Goal: Task Accomplishment & Management: Contribute content

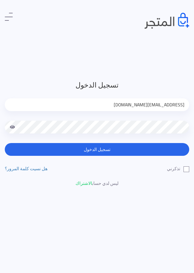
click at [166, 103] on input "jamikapop1000@gmail.com" at bounding box center [97, 104] width 185 height 13
type input "jamika_pop@yahoo.com"
click at [186, 170] on label "تذكرني" at bounding box center [178, 168] width 22 height 7
click at [186, 169] on input "تذكرني" at bounding box center [187, 167] width 4 height 4
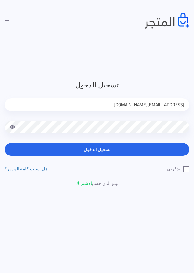
checkbox input "true"
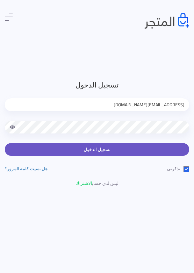
click at [159, 146] on button "تسجيل الدخول" at bounding box center [97, 149] width 185 height 13
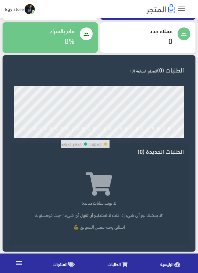
scroll to position [96, 0]
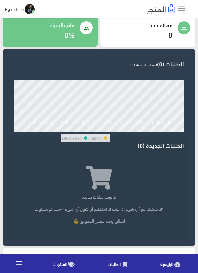
click at [69, 262] on icon at bounding box center [71, 263] width 6 height 5
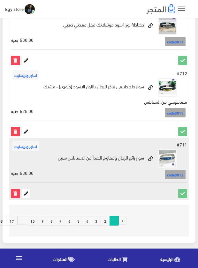
scroll to position [1223, 0]
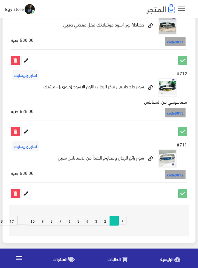
click at [44, 221] on link "9" at bounding box center [42, 221] width 9 height 10
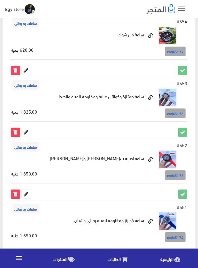
scroll to position [1149, 0]
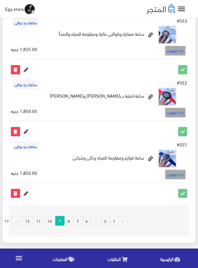
click at [70, 219] on link "8" at bounding box center [68, 221] width 9 height 10
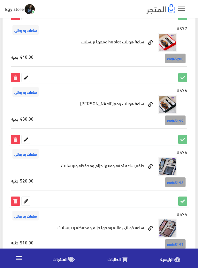
scroll to position [861, 0]
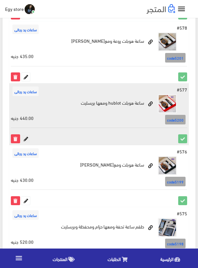
click at [26, 135] on icon at bounding box center [26, 139] width 8 height 8
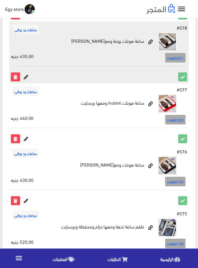
click at [26, 73] on icon at bounding box center [26, 77] width 8 height 8
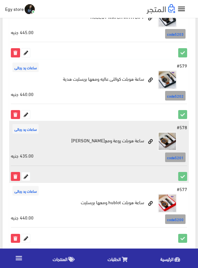
scroll to position [733, 0]
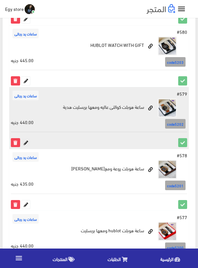
click at [28, 138] on icon at bounding box center [26, 142] width 8 height 8
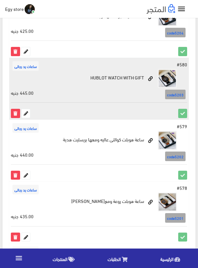
scroll to position [669, 0]
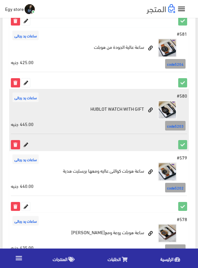
click at [28, 140] on icon at bounding box center [26, 144] width 8 height 8
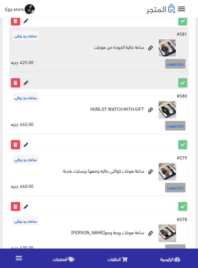
click at [26, 78] on icon at bounding box center [26, 82] width 8 height 8
click at [27, 78] on icon at bounding box center [26, 82] width 8 height 8
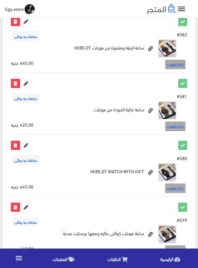
scroll to position [574, 0]
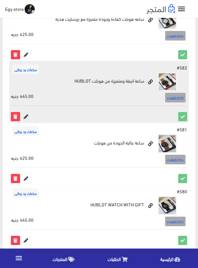
click at [24, 112] on icon at bounding box center [26, 116] width 8 height 8
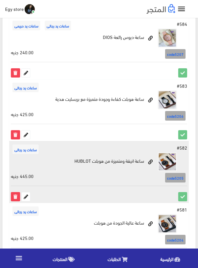
scroll to position [478, 0]
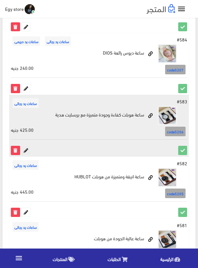
click at [26, 146] on icon at bounding box center [26, 150] width 8 height 8
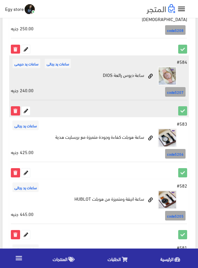
scroll to position [446, 0]
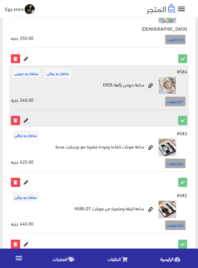
click at [24, 116] on icon at bounding box center [26, 120] width 8 height 8
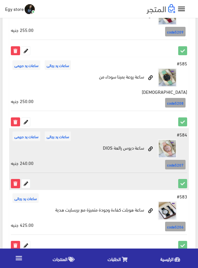
scroll to position [383, 0]
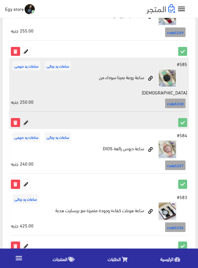
click at [26, 118] on icon at bounding box center [26, 122] width 8 height 8
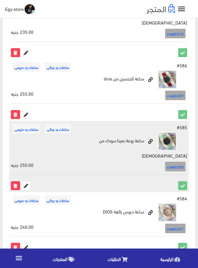
scroll to position [319, 0]
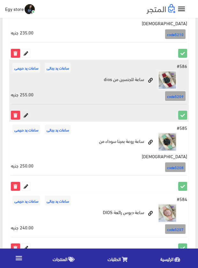
click at [26, 111] on icon at bounding box center [26, 115] width 8 height 8
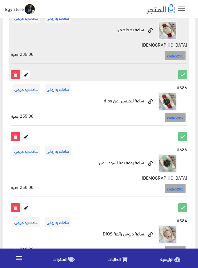
scroll to position [287, 0]
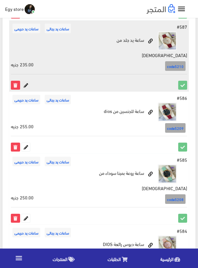
click at [26, 81] on icon at bounding box center [26, 85] width 8 height 8
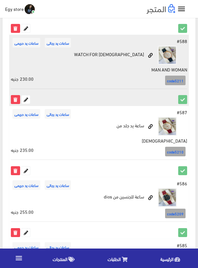
scroll to position [159, 0]
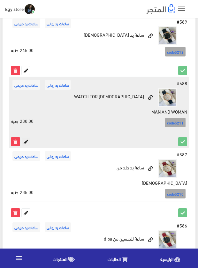
click at [28, 142] on icon at bounding box center [26, 141] width 8 height 8
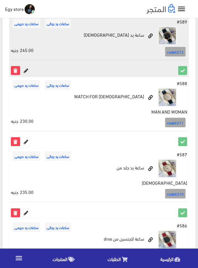
click at [26, 71] on icon at bounding box center [26, 70] width 8 height 8
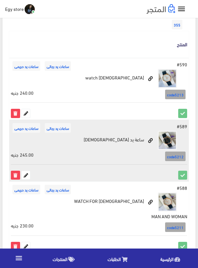
scroll to position [0, 0]
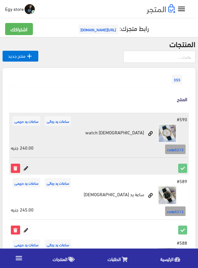
click at [25, 168] on icon at bounding box center [26, 168] width 8 height 8
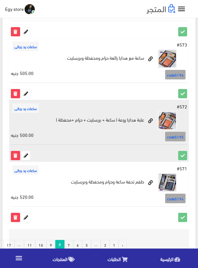
scroll to position [1158, 0]
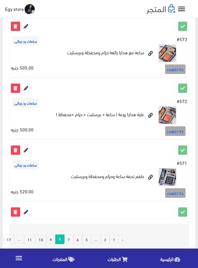
click at [72, 234] on link "7" at bounding box center [68, 239] width 9 height 10
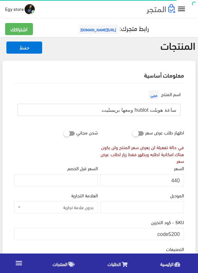
click at [127, 110] on input "ساعة هوبلت hublot ومعها بريسليت" at bounding box center [99, 110] width 163 height 12
drag, startPoint x: 177, startPoint y: 231, endPoint x: 181, endPoint y: 231, distance: 4.5
click at [181, 231] on input "code5200" at bounding box center [99, 234] width 170 height 12
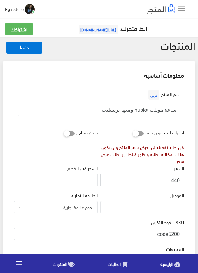
click at [174, 179] on input "440" at bounding box center [142, 180] width 84 height 12
click at [174, 179] on input "441" at bounding box center [142, 180] width 84 height 12
type input "440"
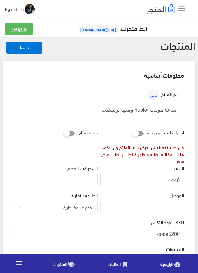
click at [175, 179] on input "440" at bounding box center [142, 180] width 84 height 12
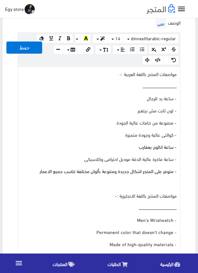
scroll to position [255, 0]
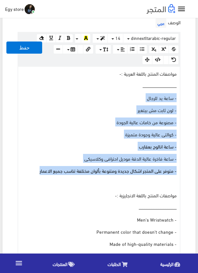
drag, startPoint x: 34, startPoint y: 173, endPoint x: 181, endPoint y: 98, distance: 165.5
click at [181, 98] on div "الوصف عربي × Insert Image Select from files Image URL Insert Image × Insert Lin…" at bounding box center [99, 170] width 172 height 307
copy div "- ساعة يد للرجال - لون ثابت مش بيتغير - مصنوعة من خامات عالية الجودة - كوالتى ع…"
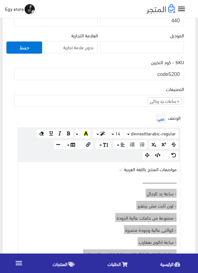
scroll to position [159, 0]
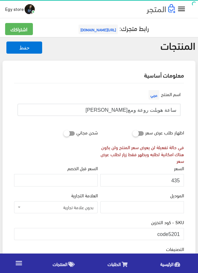
click at [156, 111] on input "ساعة هوبلت روعة ومع[PERSON_NAME]" at bounding box center [99, 110] width 163 height 12
click at [156, 111] on input "ساعة هوبلت روعة ومعها بريسليت" at bounding box center [99, 110] width 163 height 12
drag, startPoint x: 170, startPoint y: 230, endPoint x: 179, endPoint y: 231, distance: 10.0
click at [179, 231] on input "code5201" at bounding box center [99, 234] width 170 height 12
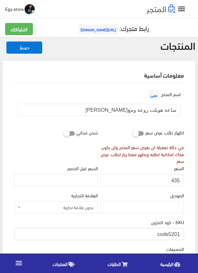
click at [179, 231] on input "code5201" at bounding box center [99, 234] width 170 height 12
drag, startPoint x: 169, startPoint y: 232, endPoint x: 179, endPoint y: 233, distance: 9.9
click at [179, 233] on input "code5201" at bounding box center [99, 234] width 170 height 12
drag, startPoint x: 170, startPoint y: 233, endPoint x: 179, endPoint y: 233, distance: 9.2
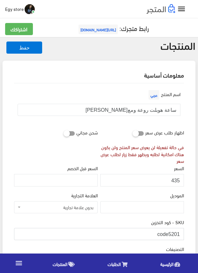
click at [179, 233] on input "code5201" at bounding box center [99, 234] width 170 height 12
drag, startPoint x: 169, startPoint y: 232, endPoint x: 181, endPoint y: 234, distance: 11.6
click at [181, 234] on input "code5201" at bounding box center [99, 234] width 170 height 12
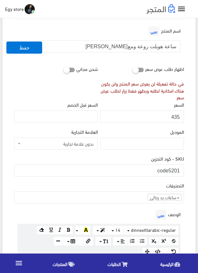
scroll to position [64, 0]
click at [175, 115] on input "435" at bounding box center [142, 116] width 84 height 12
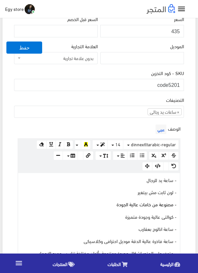
scroll to position [191, 0]
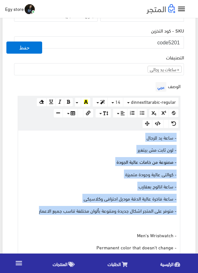
drag, startPoint x: 33, startPoint y: 208, endPoint x: 181, endPoint y: 134, distance: 165.1
click at [181, 134] on div "الوصف عربي × Insert Image Select from files Image URL Insert Image × Insert Lin…" at bounding box center [99, 209] width 172 height 259
copy div "- ساعة يد للرجال - لون ثابت مش بيتغير - مصنوعة من خامات عالية الجودة - كوالتى ع…"
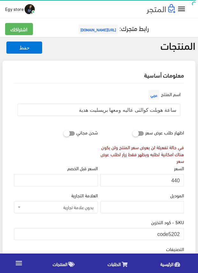
click at [118, 111] on input "ساعة هوبلت كوالتى عاليه ومعها بريسليت هدية" at bounding box center [99, 110] width 163 height 12
drag, startPoint x: 169, startPoint y: 233, endPoint x: 181, endPoint y: 233, distance: 12.1
click at [181, 233] on input "code5202" at bounding box center [99, 234] width 170 height 12
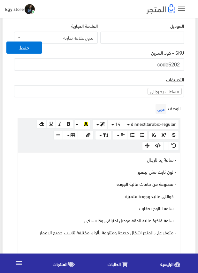
scroll to position [191, 0]
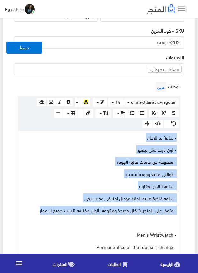
drag, startPoint x: 29, startPoint y: 210, endPoint x: 182, endPoint y: 136, distance: 170.5
click at [182, 136] on div "الوصف عربي × Insert Image Select from files Image URL Insert Image × Insert Lin…" at bounding box center [99, 209] width 172 height 258
copy div "- ساعة يد للرجال - لون ثابت مش بيتغير - مصنوعة من خامات عالية الجودة - كوالتى ع…"
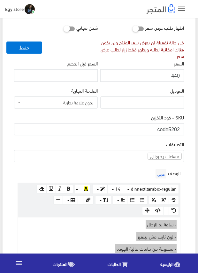
scroll to position [96, 0]
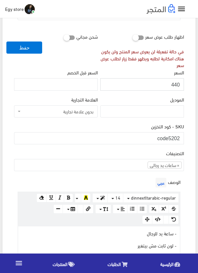
click at [175, 83] on input "440" at bounding box center [142, 84] width 84 height 12
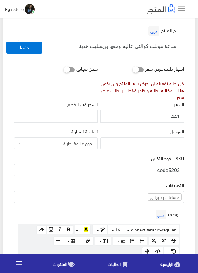
drag, startPoint x: 175, startPoint y: 83, endPoint x: 164, endPoint y: 109, distance: 27.7
click at [164, 109] on div "السعر 441" at bounding box center [142, 111] width 84 height 22
click at [173, 115] on input "441" at bounding box center [142, 116] width 84 height 12
type input "440"
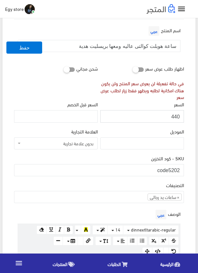
click at [173, 115] on input "440" at bounding box center [142, 116] width 84 height 12
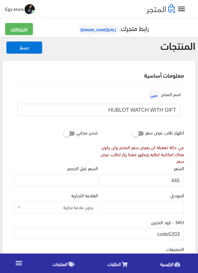
click at [158, 108] on input "HUBLOT WATCH WITH GIFT" at bounding box center [99, 110] width 163 height 12
drag, startPoint x: 169, startPoint y: 231, endPoint x: 180, endPoint y: 233, distance: 11.6
click at [180, 233] on input "code5203" at bounding box center [99, 234] width 170 height 12
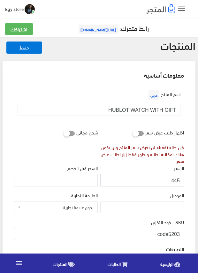
click at [174, 180] on input "445" at bounding box center [142, 180] width 84 height 12
click at [174, 180] on input "446" at bounding box center [142, 180] width 84 height 12
type input "445"
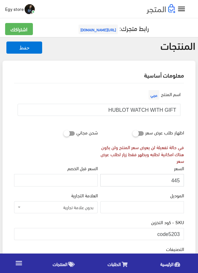
click at [173, 178] on input "445" at bounding box center [142, 180] width 84 height 12
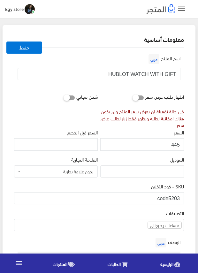
scroll to position [64, 0]
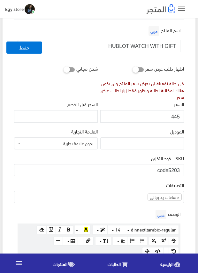
click at [120, 205] on div "التصنيفات ساعات يد رجالى ساعات يد حريمى اساور وبريسليت × ساعات يد رجالى" at bounding box center [99, 194] width 172 height 27
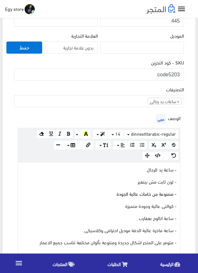
scroll to position [191, 0]
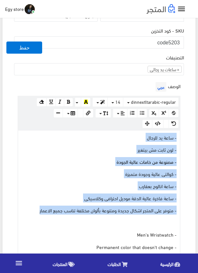
drag, startPoint x: 38, startPoint y: 212, endPoint x: 180, endPoint y: 136, distance: 161.0
click at [180, 136] on div "www.google.com 100% 50% 25% - ساعة يد للرجال - لون ثابت مش بيتغير - مصنوعة من خ…" at bounding box center [99, 234] width 163 height 209
copy div "- ساعة يد للرجال - لون ثابت مش بيتغير - مصنوعة من خامات عالية الجودة - كوالتى ع…"
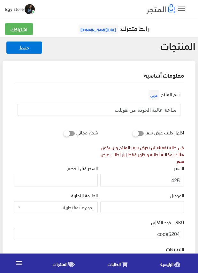
click at [157, 109] on input "ساعة عالية الجودة من هوبلت" at bounding box center [99, 110] width 163 height 12
drag, startPoint x: 169, startPoint y: 230, endPoint x: 187, endPoint y: 230, distance: 17.9
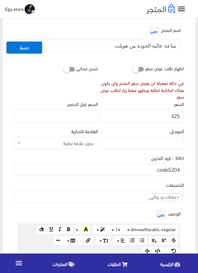
scroll to position [64, 0]
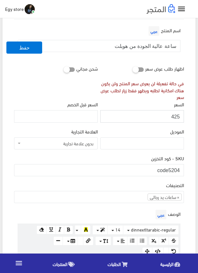
click at [175, 116] on input "425" at bounding box center [142, 116] width 84 height 12
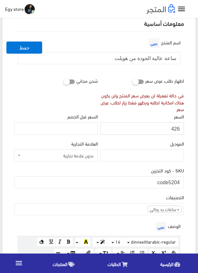
scroll to position [32, 0]
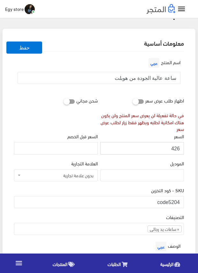
drag, startPoint x: 175, startPoint y: 116, endPoint x: 171, endPoint y: 152, distance: 35.6
click at [171, 152] on input "426" at bounding box center [142, 148] width 84 height 12
click at [176, 149] on input "426" at bounding box center [142, 148] width 84 height 12
type input "425"
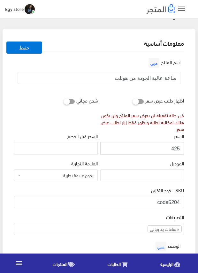
click at [176, 149] on input "425" at bounding box center [142, 148] width 84 height 12
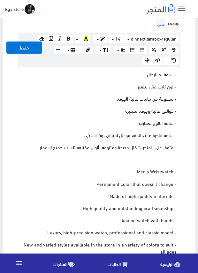
scroll to position [255, 0]
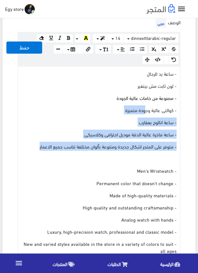
drag, startPoint x: 35, startPoint y: 146, endPoint x: 152, endPoint y: 93, distance: 128.1
click at [149, 97] on div "- ساعة يد للرجال - لون ثابت مش بيتغير - مصنوعة من خامات عالية الجودة - كوالتى ع…" at bounding box center [98, 171] width 161 height 208
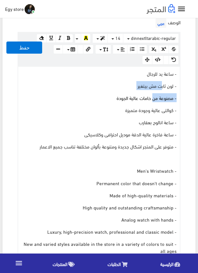
drag, startPoint x: 156, startPoint y: 89, endPoint x: 168, endPoint y: 74, distance: 19.7
click at [164, 78] on div "- ساعة يد للرجال - لون ثابت مش بيتغير - مصنوعة من خامات عالية الجودة - كوالتى ع…" at bounding box center [98, 171] width 161 height 208
click at [168, 74] on p "- ساعة يد للرجال" at bounding box center [98, 73] width 155 height 7
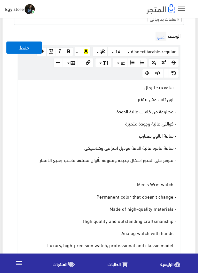
scroll to position [128, 0]
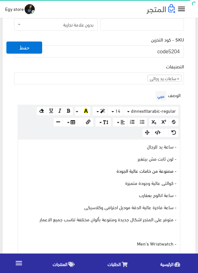
scroll to position [191, 0]
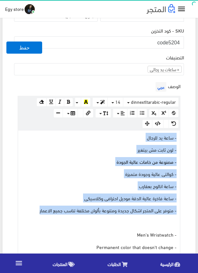
drag, startPoint x: 30, startPoint y: 210, endPoint x: 189, endPoint y: 134, distance: 176.8
click at [189, 134] on div "معلومات أساسية اسم المنتج عربي ساعة عالية الجودة من هوبلت اظهار طلب عرض سعر في …" at bounding box center [99, 248] width 193 height 759
copy div "- ساعة يد للرجال - لون ثابت مش بيتغير - مصنوعة من خامات عالية الجودة - كوالتى ع…"
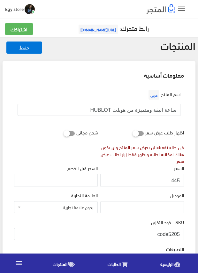
drag, startPoint x: 116, startPoint y: 110, endPoint x: 113, endPoint y: 110, distance: 3.9
click at [113, 110] on input "ساعة انيقة ومتميزة من هوبلت HUBLOT" at bounding box center [99, 110] width 163 height 12
drag, startPoint x: 169, startPoint y: 229, endPoint x: 181, endPoint y: 230, distance: 12.8
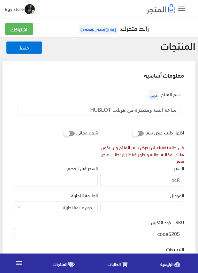
click at [181, 230] on input "code5205" at bounding box center [99, 234] width 170 height 12
click at [176, 181] on input "445" at bounding box center [142, 180] width 84 height 12
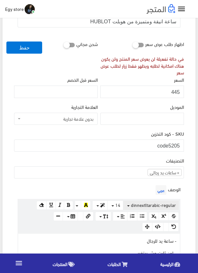
scroll to position [96, 0]
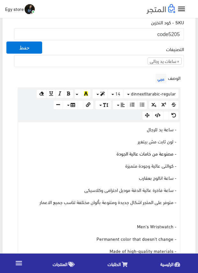
scroll to position [223, 0]
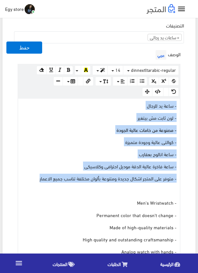
drag, startPoint x: 26, startPoint y: 178, endPoint x: 184, endPoint y: 105, distance: 173.4
click at [184, 105] on div "الوصف عربي × Insert Image Select from files Image URL Insert Image × Insert Lin…" at bounding box center [99, 177] width 172 height 258
copy div "- ساعة يد للرجال - لون ثابت مش بيتغير - مصنوعة من خامات عالية الجودة - كوالتى ع…"
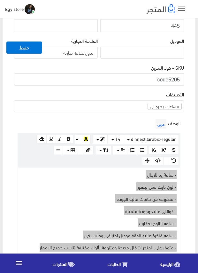
scroll to position [128, 0]
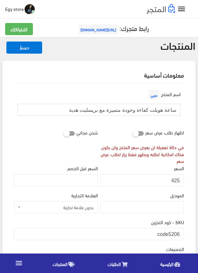
click at [130, 111] on input "ساعة هوبلت كفاءة وجودة متميزة مع بريسليت هدية" at bounding box center [99, 110] width 163 height 12
drag, startPoint x: 168, startPoint y: 233, endPoint x: 187, endPoint y: 235, distance: 19.5
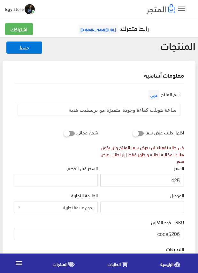
click at [175, 179] on input "425" at bounding box center [142, 180] width 84 height 12
click at [175, 179] on input "426" at bounding box center [142, 180] width 84 height 12
type input "425"
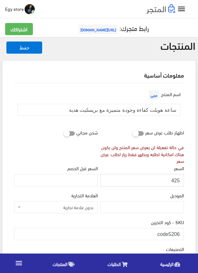
click at [175, 179] on input "425" at bounding box center [142, 180] width 84 height 12
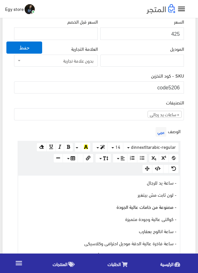
scroll to position [159, 0]
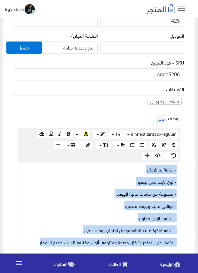
drag, startPoint x: 34, startPoint y: 242, endPoint x: 186, endPoint y: 167, distance: 168.6
click at [186, 167] on div "اسم المنتج عربي ساعة هوبلت كفاءة وجودة متميزة مع بريسليت هدية اظهار طلب عرض سعر…" at bounding box center [99, 237] width 180 height 627
copy div "- ساعة يد للرجال - لون ثابت مش بيتغير - مصنوعة من خامات عالية الجودة - كوالتى ع…"
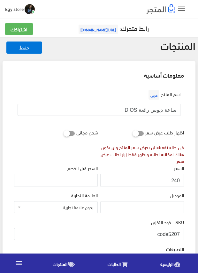
click at [161, 110] on input "ساعة ديوس رائعة DIOS" at bounding box center [99, 110] width 163 height 12
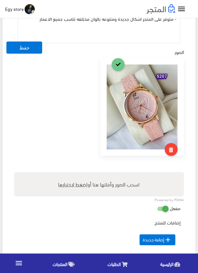
scroll to position [191, 0]
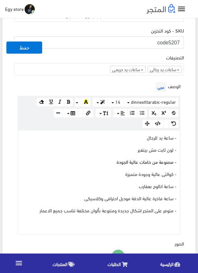
drag, startPoint x: 169, startPoint y: 42, endPoint x: 178, endPoint y: 42, distance: 8.9
click at [178, 42] on input "code5207" at bounding box center [99, 42] width 170 height 12
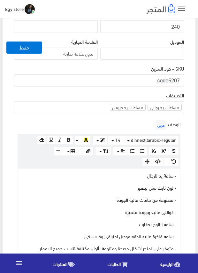
scroll to position [96, 0]
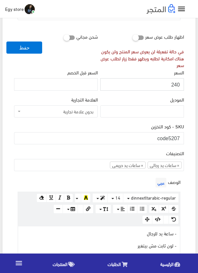
click at [175, 84] on input "240" at bounding box center [142, 84] width 84 height 12
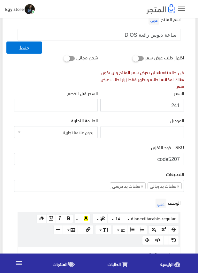
scroll to position [64, 0]
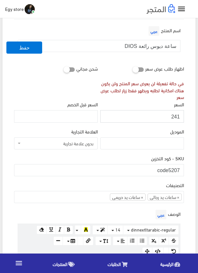
drag, startPoint x: 175, startPoint y: 84, endPoint x: 173, endPoint y: 117, distance: 33.2
click at [173, 117] on input "241" at bounding box center [142, 116] width 84 height 12
type input "240"
click at [173, 117] on input "240" at bounding box center [142, 116] width 84 height 12
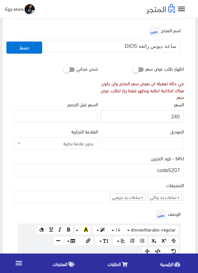
click at [173, 117] on input "240" at bounding box center [142, 116] width 84 height 12
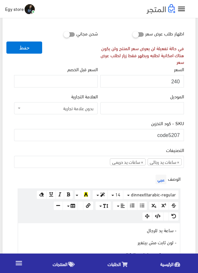
scroll to position [159, 0]
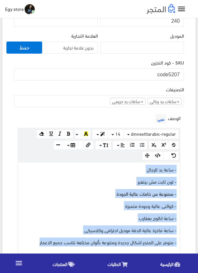
drag, startPoint x: 30, startPoint y: 242, endPoint x: 180, endPoint y: 164, distance: 169.5
click at [180, 164] on div "الوصف عربي × Insert Image Select from files Image URL Insert Image × Insert Lin…" at bounding box center [99, 189] width 172 height 154
copy div "- ساعة يد للرجال - لون ثابت مش بيتغير - مصنوعة من خامات عالية الجودة - كوالتى ع…"
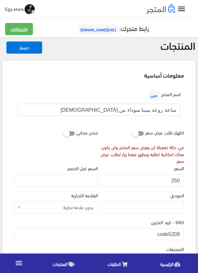
click at [148, 109] on input "ساعة روعة بمينا سوداء من [DEMOGRAPHIC_DATA]" at bounding box center [99, 110] width 163 height 12
click at [148, 109] on input "ساعة روعة بمينا سوداء من DIOS" at bounding box center [99, 110] width 163 height 12
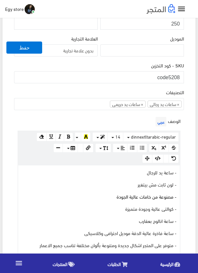
scroll to position [159, 0]
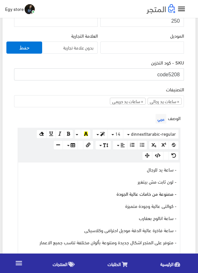
drag, startPoint x: 170, startPoint y: 73, endPoint x: 181, endPoint y: 73, distance: 11.8
click at [181, 73] on input "code5208" at bounding box center [99, 74] width 170 height 12
drag, startPoint x: 168, startPoint y: 73, endPoint x: 183, endPoint y: 74, distance: 14.7
click at [183, 74] on input "code5208" at bounding box center [99, 74] width 170 height 12
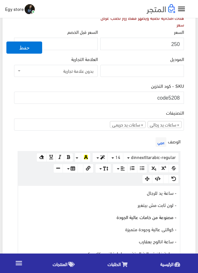
scroll to position [128, 0]
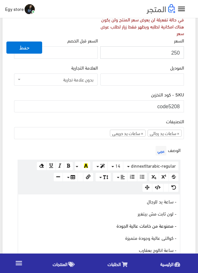
click at [176, 51] on input "250" at bounding box center [142, 52] width 84 height 12
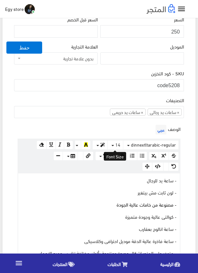
scroll to position [191, 0]
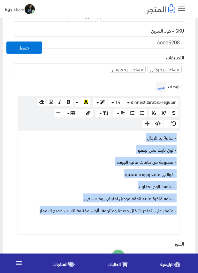
drag, startPoint x: 37, startPoint y: 209, endPoint x: 180, endPoint y: 139, distance: 158.5
click at [180, 139] on div "www.google.com 100% 50% 25% - ساعة يد للرجال - لون ثابت مش بيتغير - مصنوعة من خ…" at bounding box center [99, 182] width 163 height 105
copy div "- ساعة يد للرجال - لون ثابت مش بيتغير - مصنوعة من خامات عالية الجودة - كوالتى ع…"
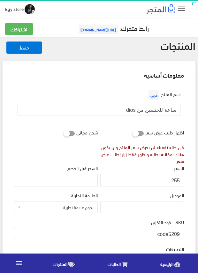
click at [156, 108] on input "ساعة للجنسين من dios" at bounding box center [99, 110] width 163 height 12
drag, startPoint x: 169, startPoint y: 235, endPoint x: 181, endPoint y: 235, distance: 12.1
click at [181, 235] on input "code5209" at bounding box center [99, 234] width 170 height 12
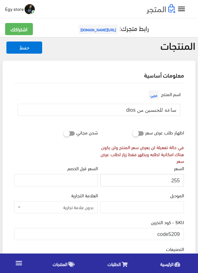
click at [176, 179] on input "255" at bounding box center [142, 180] width 84 height 12
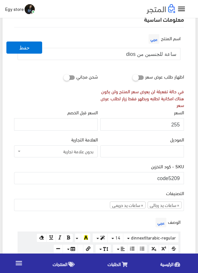
scroll to position [96, 0]
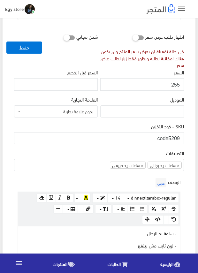
click at [102, 183] on div "الوصف عربي × Insert Image Select from files Image URL Insert Image × Insert Lin…" at bounding box center [99, 253] width 172 height 154
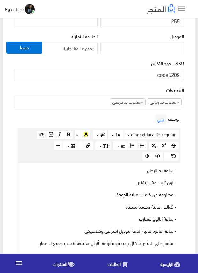
scroll to position [159, 0]
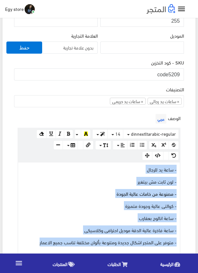
drag, startPoint x: 33, startPoint y: 240, endPoint x: 186, endPoint y: 171, distance: 168.5
click at [186, 171] on div "اسم المنتج عربي ساعة للجنسين من dios اظهار طلب عرض سعر في حالة تفعيلة لن يعرض س…" at bounding box center [99, 233] width 180 height 618
copy div "- ساعة يد للرجال - لون ثابت مش بيتغير - مصنوعة من خامات عالية الجودة - كوالتى ع…"
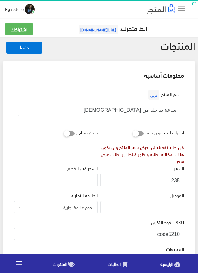
click at [154, 109] on input "ساعة يد جلد من DIOS" at bounding box center [99, 110] width 163 height 12
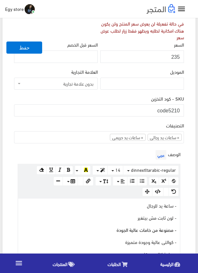
scroll to position [128, 0]
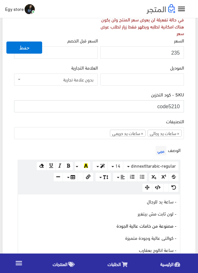
drag, startPoint x: 167, startPoint y: 107, endPoint x: 183, endPoint y: 106, distance: 15.6
click at [183, 106] on input "code5210" at bounding box center [99, 106] width 170 height 12
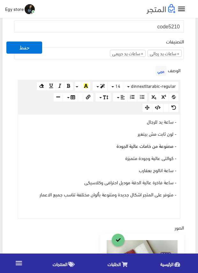
scroll to position [223, 0]
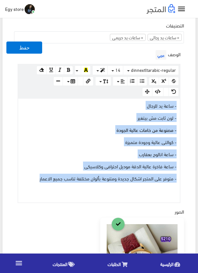
drag, startPoint x: 26, startPoint y: 179, endPoint x: 179, endPoint y: 105, distance: 169.8
click at [179, 105] on div "- ساعة يد للرجال - لون ثابت مش بيتغير - مصنوعة من خامات عالية الجودة - كوالتى ع…" at bounding box center [98, 150] width 161 height 104
copy div "- ساعة يد للرجال - لون ثابت مش بيتغير - مصنوعة من خامات عالية الجودة - كوالتى ع…"
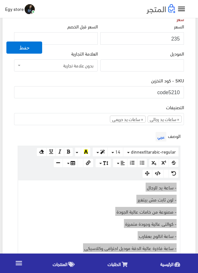
scroll to position [128, 0]
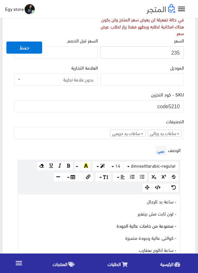
click at [175, 51] on input "235" at bounding box center [142, 52] width 84 height 12
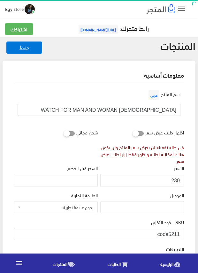
click at [138, 108] on input "[DEMOGRAPHIC_DATA] WATCH FOR MAN AND WOMAN" at bounding box center [99, 110] width 163 height 12
click at [138, 108] on input "DIOS WATCH FOR MAN AND WOMAN" at bounding box center [99, 110] width 163 height 12
drag, startPoint x: 169, startPoint y: 232, endPoint x: 190, endPoint y: 234, distance: 20.8
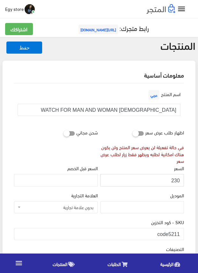
click at [177, 179] on input "230" at bounding box center [142, 180] width 84 height 12
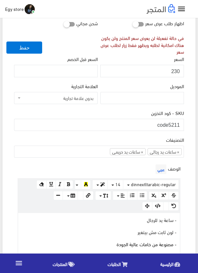
scroll to position [128, 0]
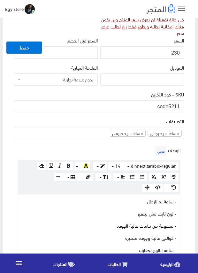
click at [130, 149] on div "الوصف عربي × Insert Image Select from files Image URL Insert Image × Insert Lin…" at bounding box center [99, 221] width 172 height 154
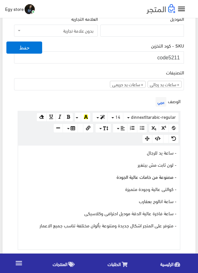
scroll to position [191, 0]
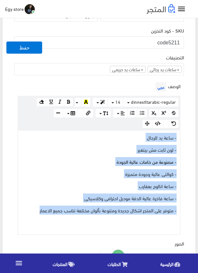
drag, startPoint x: 37, startPoint y: 210, endPoint x: 187, endPoint y: 135, distance: 167.5
click at [187, 135] on div "اسم المنتج عربي DIOS WATCH FOR MAN AND WOMAN اظهار طلب عرض سعر في حالة تفعيلة ل…" at bounding box center [99, 201] width 180 height 618
copy div "- ساعة يد للرجال - لون ثابت مش بيتغير - مصنوعة من خامات عالية الجودة - كوالتى ع…"
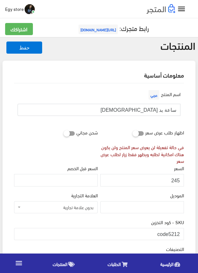
click at [169, 109] on input "ساعة يد [DEMOGRAPHIC_DATA]" at bounding box center [99, 110] width 163 height 12
click at [169, 109] on input "ساعة يد DIOS" at bounding box center [99, 110] width 163 height 12
drag, startPoint x: 169, startPoint y: 233, endPoint x: 181, endPoint y: 234, distance: 11.8
click at [181, 234] on input "code5212" at bounding box center [99, 234] width 170 height 12
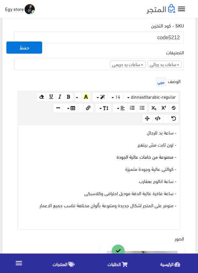
scroll to position [191, 0]
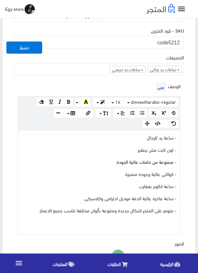
drag, startPoint x: 35, startPoint y: 211, endPoint x: 58, endPoint y: 205, distance: 23.8
click at [35, 211] on p "- متوفر على المتجر اشكال جديدة ومتنوعة بألوان مختلفة تناسب جميع الاعمار" at bounding box center [98, 209] width 155 height 7
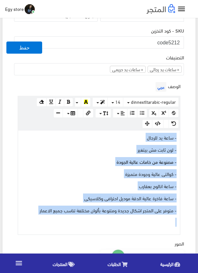
drag, startPoint x: 58, startPoint y: 205, endPoint x: 185, endPoint y: 133, distance: 145.8
click at [185, 133] on div "الوصف عربي × Insert Image Select from files Image URL Insert Image × Insert Lin…" at bounding box center [99, 157] width 172 height 154
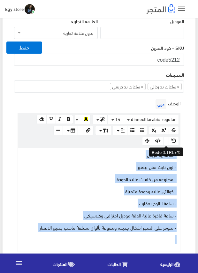
scroll to position [159, 0]
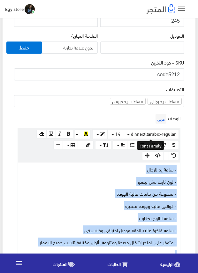
drag, startPoint x: 165, startPoint y: 137, endPoint x: 160, endPoint y: 169, distance: 32.5
copy div "- ساعة يد للرجال - لون ثابت مش بيتغير - مصنوعة من خامات عالية الجودة - كوالتى ع…"
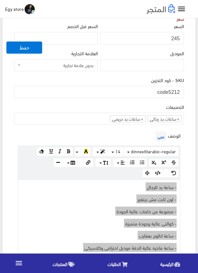
scroll to position [128, 0]
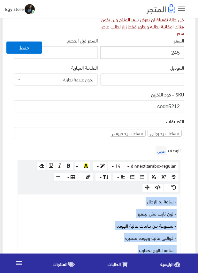
click at [174, 51] on input "245" at bounding box center [142, 52] width 84 height 12
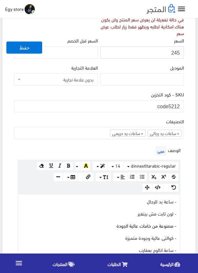
click at [174, 51] on input "245" at bounding box center [142, 52] width 84 height 12
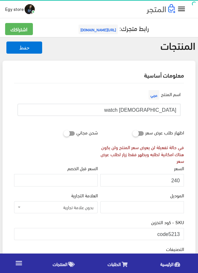
click at [156, 107] on input "[DEMOGRAPHIC_DATA] watch" at bounding box center [99, 110] width 163 height 12
drag, startPoint x: 169, startPoint y: 230, endPoint x: 182, endPoint y: 230, distance: 13.1
click at [182, 230] on input "code5213" at bounding box center [99, 234] width 170 height 12
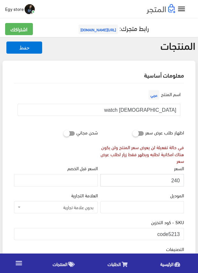
click at [175, 179] on input "240" at bounding box center [142, 180] width 84 height 12
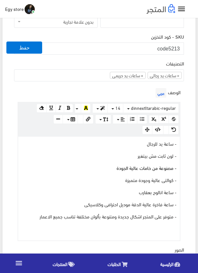
scroll to position [223, 0]
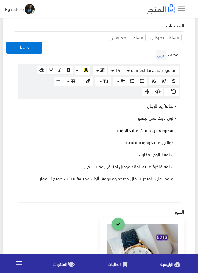
drag, startPoint x: 28, startPoint y: 179, endPoint x: 127, endPoint y: 125, distance: 112.3
click at [115, 134] on div "- ساعة يد للرجال - لون ثابت مش بيتغير - مصنوعة من خامات عالية الجودة - كوالتى ع…" at bounding box center [98, 150] width 161 height 104
drag, startPoint x: 127, startPoint y: 125, endPoint x: 149, endPoint y: 110, distance: 26.8
click at [141, 115] on div "- ساعة يد للرجال - لون ثابت مش بيتغير - مصنوعة من خامات عالية الجودة - كوالتى ع…" at bounding box center [98, 150] width 161 height 104
drag, startPoint x: 149, startPoint y: 110, endPoint x: 165, endPoint y: 105, distance: 16.4
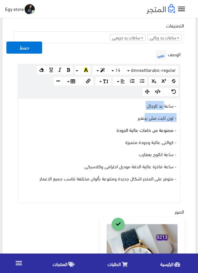
click at [165, 105] on div "- ساعة يد للرجال - لون ثابت مش بيتغير - مصنوعة من خامات عالية الجودة - كوالتى ع…" at bounding box center [98, 150] width 161 height 104
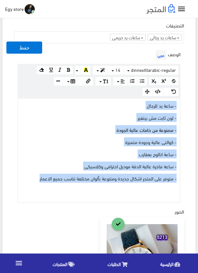
drag, startPoint x: 36, startPoint y: 180, endPoint x: 183, endPoint y: 106, distance: 163.9
click at [183, 106] on div "الوصف عربي × Insert Image Select from files Image URL Insert Image × Insert Lin…" at bounding box center [99, 125] width 172 height 154
copy div "- ساعة يد للرجال - لون ثابت مش بيتغير - مصنوعة من خامات عالية الجودة - كوالتى ع…"
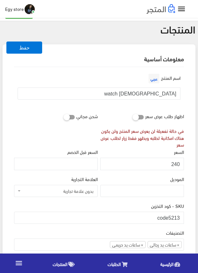
scroll to position [32, 0]
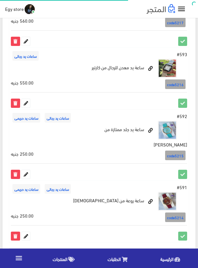
scroll to position [1149, 0]
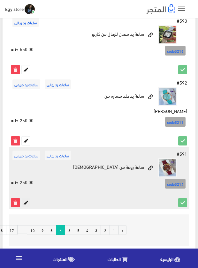
click at [29, 198] on icon at bounding box center [26, 202] width 8 height 8
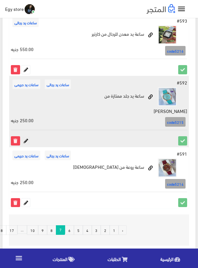
click at [28, 136] on icon at bounding box center [26, 140] width 8 height 8
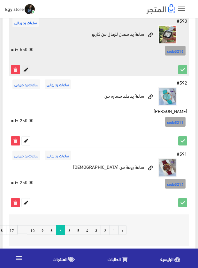
click at [27, 68] on icon at bounding box center [26, 69] width 8 height 8
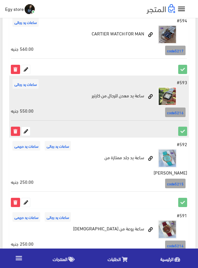
scroll to position [1085, 0]
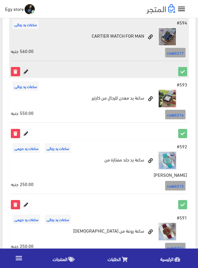
click at [25, 71] on icon at bounding box center [26, 71] width 8 height 8
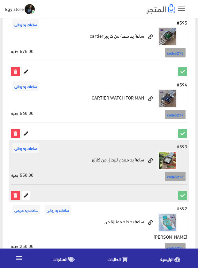
scroll to position [1022, 0]
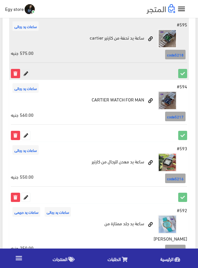
click at [26, 72] on icon at bounding box center [26, 73] width 8 height 8
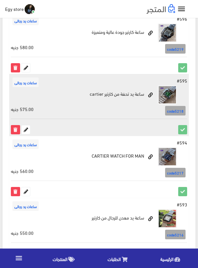
scroll to position [958, 0]
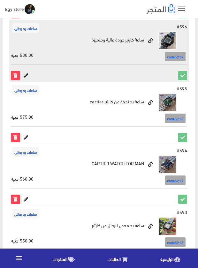
click at [25, 75] on icon at bounding box center [26, 75] width 8 height 8
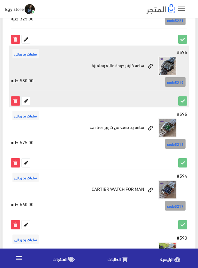
scroll to position [894, 0]
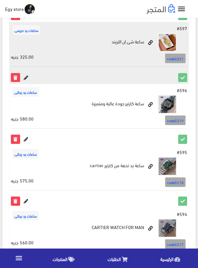
click at [28, 77] on icon at bounding box center [26, 77] width 8 height 8
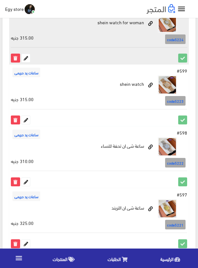
scroll to position [767, 0]
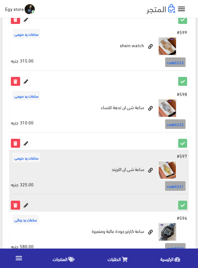
click at [26, 205] on icon at bounding box center [26, 205] width 8 height 8
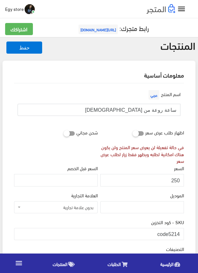
click at [162, 109] on input "ساعة روعة من [DEMOGRAPHIC_DATA]" at bounding box center [99, 110] width 163 height 12
drag, startPoint x: 168, startPoint y: 234, endPoint x: 183, endPoint y: 234, distance: 15.3
click at [183, 234] on input "code5214" at bounding box center [99, 234] width 170 height 12
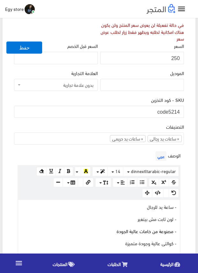
scroll to position [32, 0]
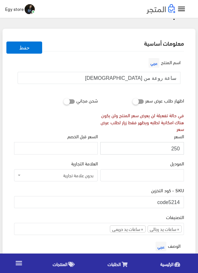
click at [174, 148] on input "250" at bounding box center [142, 148] width 84 height 12
click at [143, 161] on div "الموديل" at bounding box center [142, 170] width 84 height 22
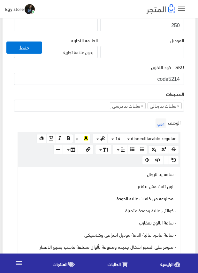
scroll to position [159, 0]
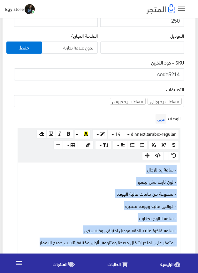
drag, startPoint x: 34, startPoint y: 240, endPoint x: 180, endPoint y: 171, distance: 161.2
click at [180, 171] on div "www.google.com 100% 50% 25% - ساعة يد للرجال - لون ثابت مش بيتغير - مصنوعة من خ…" at bounding box center [99, 214] width 163 height 105
copy div "- ساعة يد للرجال - لون ثابت مش بيتغير - مصنوعة من خامات عالية الجودة - كوالتى ع…"
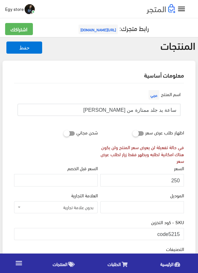
click at [146, 111] on input "ساعة يد جلد ممتازة من [PERSON_NAME]" at bounding box center [99, 110] width 163 height 12
click at [144, 110] on input "ساعة يد جلد ممتازة من [PERSON_NAME]" at bounding box center [99, 110] width 163 height 12
click at [144, 110] on input "ساعة يد جلد ممتازة من ديوس dios" at bounding box center [99, 110] width 163 height 12
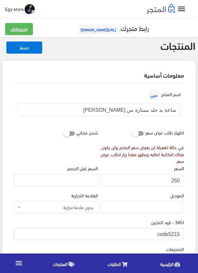
drag, startPoint x: 169, startPoint y: 232, endPoint x: 183, endPoint y: 232, distance: 13.7
click at [183, 232] on input "code5215" at bounding box center [99, 234] width 170 height 12
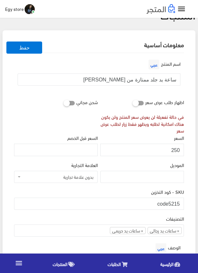
scroll to position [32, 0]
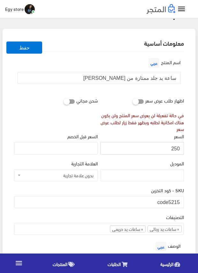
click at [175, 146] on input "250" at bounding box center [142, 148] width 84 height 12
click at [114, 185] on div "الموديل" at bounding box center [142, 172] width 86 height 27
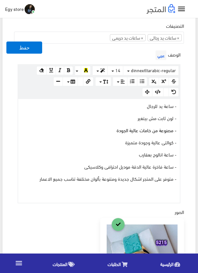
scroll to position [223, 0]
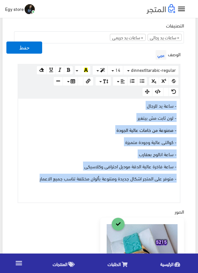
drag, startPoint x: 37, startPoint y: 178, endPoint x: 182, endPoint y: 105, distance: 162.1
click at [182, 105] on div "الوصف عربي × Insert Image Select from files Image URL Insert Image × Insert Lin…" at bounding box center [99, 125] width 172 height 154
copy div "- ساعة يد للرجال - لون ثابت مش بيتغير - مصنوعة من خامات عالية الجودة - كوالتى ع…"
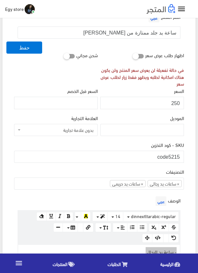
scroll to position [64, 0]
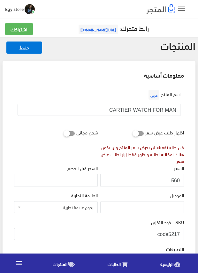
click at [142, 110] on input "CARTIER WATCH FOR MAN" at bounding box center [99, 110] width 163 height 12
drag, startPoint x: 168, startPoint y: 230, endPoint x: 184, endPoint y: 233, distance: 15.9
click at [184, 233] on div "SKU - كود التخزين code5217" at bounding box center [99, 231] width 172 height 27
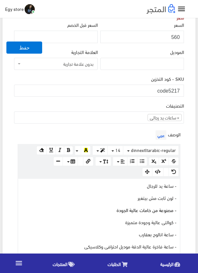
scroll to position [128, 0]
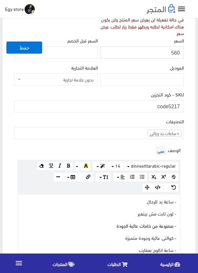
click at [176, 51] on input "560" at bounding box center [142, 52] width 84 height 12
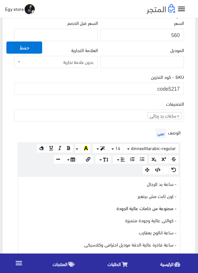
scroll to position [159, 0]
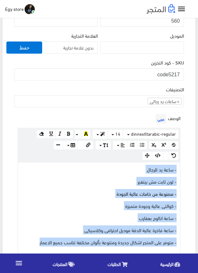
drag, startPoint x: 33, startPoint y: 239, endPoint x: 181, endPoint y: 162, distance: 167.5
click at [181, 162] on div "الوصف عربي × Insert Image Select from files Image URL Insert Image × Insert Lin…" at bounding box center [99, 241] width 172 height 258
copy div "- ساعة يد للرجال - لون ثابت مش بيتغير - مصنوعة من خامات عالية الجودة - كوالتى ع…"
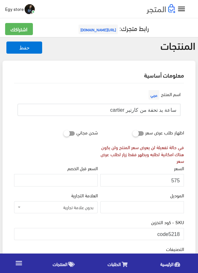
click at [161, 108] on input "ساعة يد تحفة من كارتير cartier" at bounding box center [99, 110] width 163 height 12
drag, startPoint x: 169, startPoint y: 232, endPoint x: 180, endPoint y: 232, distance: 11.2
click at [180, 232] on input "code5218" at bounding box center [99, 234] width 170 height 12
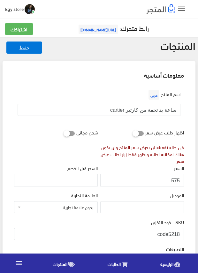
click at [185, 190] on div "السعر 575" at bounding box center [142, 177] width 86 height 27
click at [176, 180] on input "575" at bounding box center [142, 180] width 84 height 12
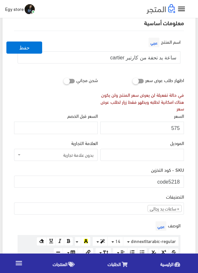
scroll to position [64, 0]
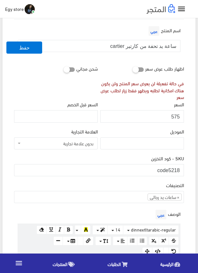
click at [177, 116] on input "575" at bounding box center [142, 116] width 84 height 12
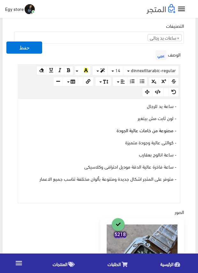
scroll to position [223, 0]
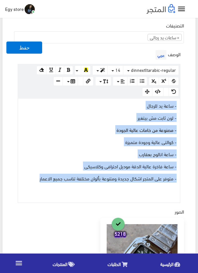
drag, startPoint x: 39, startPoint y: 181, endPoint x: 188, endPoint y: 104, distance: 167.8
click at [188, 104] on div "اسم المنتج عربي ساعة يد تحفة من كارتير cartier اظهار طلب عرض سعر في حالة تفعيلة…" at bounding box center [99, 171] width 180 height 622
copy div "- ساعة يد للرجال - لون ثابت مش بيتغير - مصنوعة من خامات عالية الجودة - كوالتى ع…"
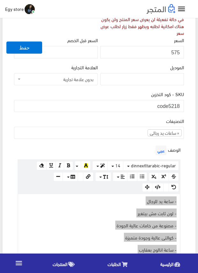
scroll to position [128, 0]
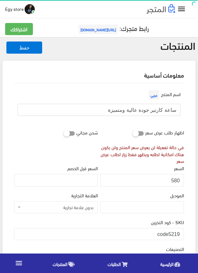
click at [147, 111] on input "ساعة كارتير جودة عالية ومتميزة" at bounding box center [99, 110] width 163 height 12
drag, startPoint x: 169, startPoint y: 233, endPoint x: 182, endPoint y: 233, distance: 13.4
click at [182, 233] on input "code5219" at bounding box center [99, 234] width 170 height 12
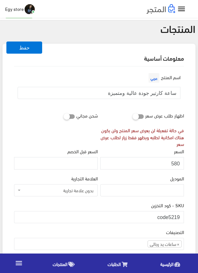
scroll to position [32, 0]
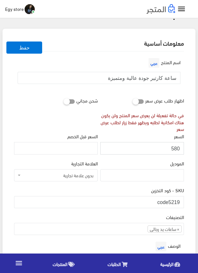
click at [175, 148] on input "580" at bounding box center [142, 148] width 84 height 12
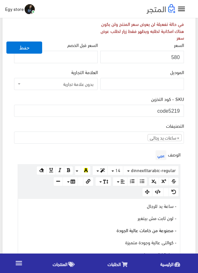
scroll to position [223, 0]
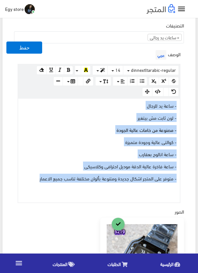
drag, startPoint x: 34, startPoint y: 177, endPoint x: 179, endPoint y: 98, distance: 165.2
click at [179, 98] on div "- ساعة يد للرجال - لون ثابت مش بيتغير - مصنوعة من خامات عالية الجودة - كوالتى ع…" at bounding box center [98, 150] width 161 height 104
copy div "- ساعة يد للرجال - لون ثابت مش بيتغير - مصنوعة من خامات عالية الجودة - كوالتى ع…"
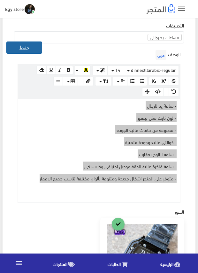
scroll to position [159, 0]
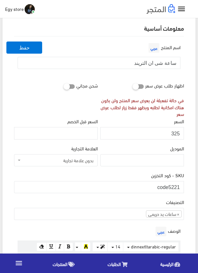
scroll to position [64, 0]
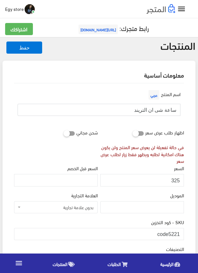
click at [159, 109] on input "ساعة شى ان التريند" at bounding box center [99, 110] width 163 height 12
drag, startPoint x: 168, startPoint y: 232, endPoint x: 183, endPoint y: 234, distance: 15.4
click at [183, 234] on input "code5221" at bounding box center [99, 234] width 170 height 12
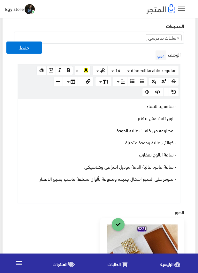
scroll to position [223, 0]
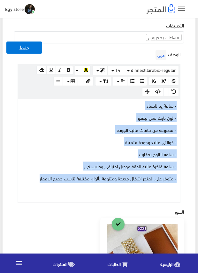
drag, startPoint x: 33, startPoint y: 179, endPoint x: 178, endPoint y: 106, distance: 163.4
click at [178, 106] on div "- ساعة يد للنساء - لون ثابت مش بيتغير - مصنوعة من خامات عالية الجودة - كوالتى ع…" at bounding box center [98, 150] width 161 height 104
copy div "- ساعة يد للنساء - لون ثابت مش بيتغير - مصنوعة من خامات عالية الجودة - كوالتى ع…"
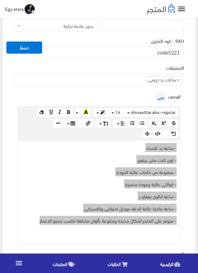
scroll to position [128, 0]
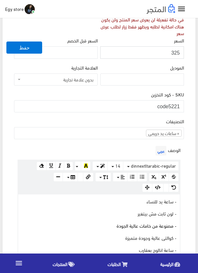
click at [175, 51] on input "325" at bounding box center [142, 52] width 84 height 12
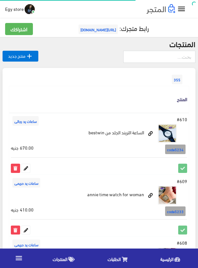
scroll to position [767, 0]
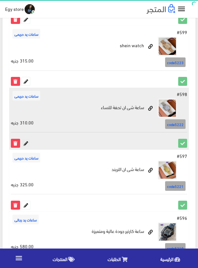
click at [25, 143] on icon at bounding box center [26, 143] width 8 height 8
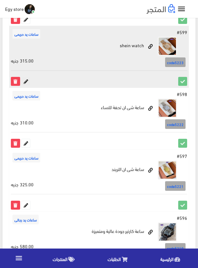
click at [27, 80] on icon at bounding box center [26, 81] width 8 height 8
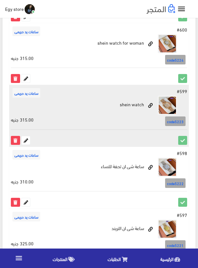
scroll to position [703, 0]
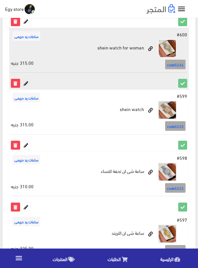
click at [26, 83] on icon at bounding box center [26, 83] width 8 height 8
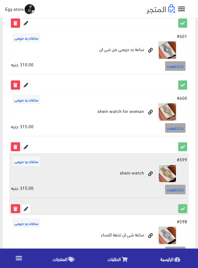
scroll to position [639, 0]
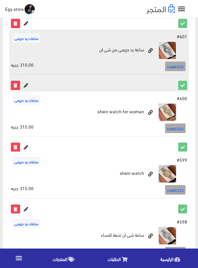
click at [26, 84] on icon at bounding box center [26, 85] width 8 height 8
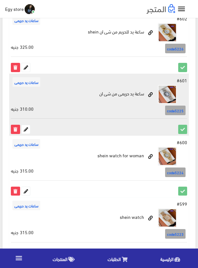
scroll to position [543, 0]
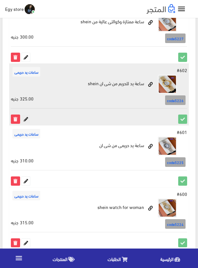
click at [24, 120] on icon at bounding box center [26, 119] width 8 height 8
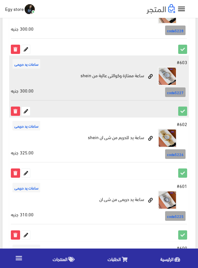
scroll to position [480, 0]
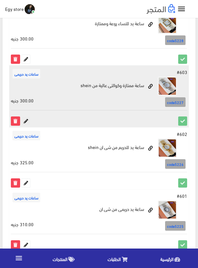
click at [26, 120] on icon at bounding box center [26, 121] width 8 height 8
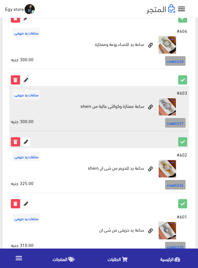
scroll to position [448, 0]
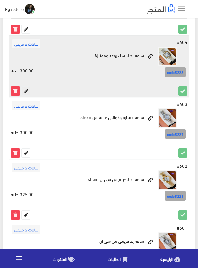
click at [24, 89] on icon at bounding box center [26, 91] width 8 height 8
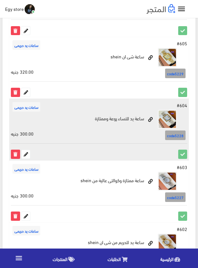
scroll to position [384, 0]
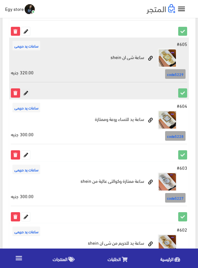
click at [24, 92] on icon at bounding box center [26, 93] width 8 height 8
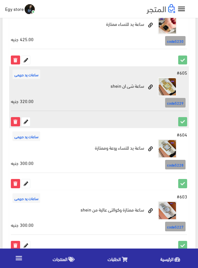
scroll to position [320, 0]
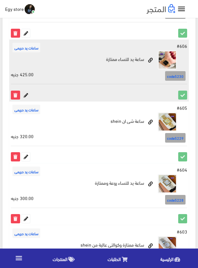
click at [26, 92] on icon at bounding box center [26, 95] width 8 height 8
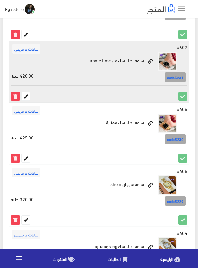
scroll to position [257, 0]
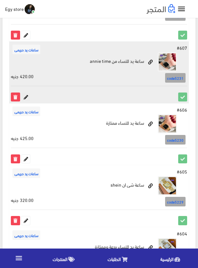
click at [24, 94] on icon at bounding box center [26, 97] width 8 height 8
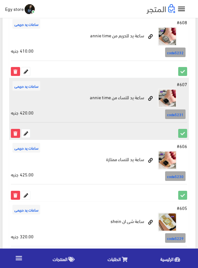
scroll to position [193, 0]
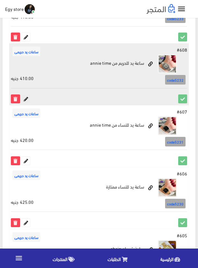
click at [26, 97] on icon at bounding box center [26, 99] width 8 height 8
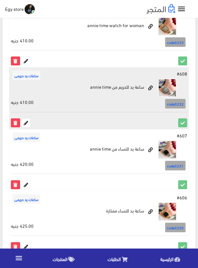
scroll to position [97, 0]
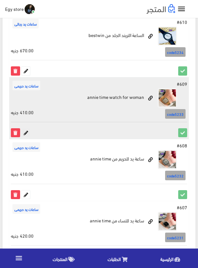
click at [27, 134] on icon at bounding box center [26, 132] width 8 height 8
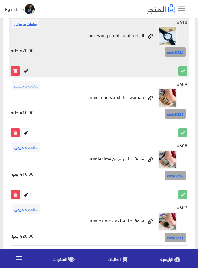
click at [28, 67] on icon at bounding box center [26, 71] width 8 height 8
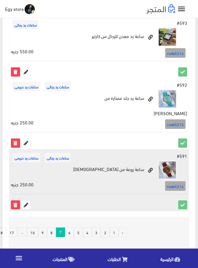
scroll to position [1149, 0]
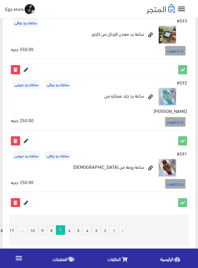
click at [70, 225] on link "6" at bounding box center [69, 230] width 9 height 10
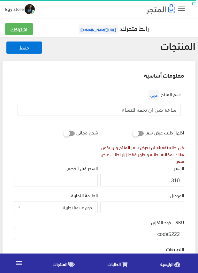
click at [156, 107] on input "ساعة شى ان تحفة للنساء" at bounding box center [99, 110] width 163 height 12
drag, startPoint x: 168, startPoint y: 231, endPoint x: 184, endPoint y: 233, distance: 15.8
click at [184, 233] on div "SKU - كود التخزين code5222" at bounding box center [99, 231] width 172 height 27
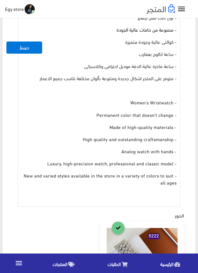
scroll to position [223, 0]
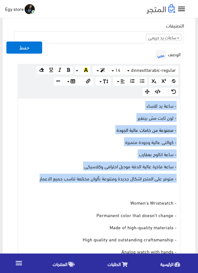
drag, startPoint x: 25, startPoint y: 178, endPoint x: 196, endPoint y: 104, distance: 186.0
click at [196, 104] on div "معلومات أساسية اسم المنتج عربي ساعة شى ان تحفة للنساء اظهار طلب عرض سعر في حالة…" at bounding box center [98, 216] width 195 height 759
copy div "- ساعة يد للنساء - لون ثابت مش بيتغير - مصنوعة من خامات عالية الجودة - كوالتى ع…"
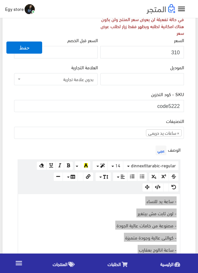
scroll to position [96, 0]
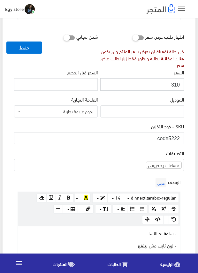
click at [176, 85] on input "310" at bounding box center [142, 84] width 84 height 12
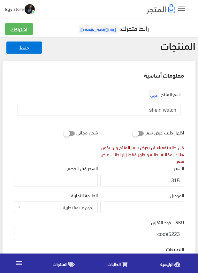
click at [155, 110] on input "shein watch" at bounding box center [99, 110] width 163 height 12
drag, startPoint x: 170, startPoint y: 232, endPoint x: 178, endPoint y: 233, distance: 8.0
click at [178, 233] on input "code5223" at bounding box center [99, 234] width 170 height 12
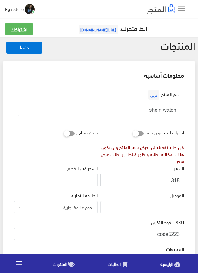
click at [177, 179] on input "315" at bounding box center [142, 180] width 84 height 12
click at [177, 179] on input "316" at bounding box center [142, 180] width 84 height 12
type input "315"
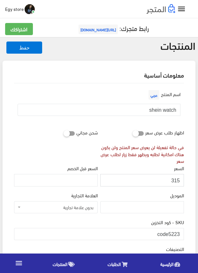
click at [176, 179] on input "315" at bounding box center [142, 180] width 84 height 12
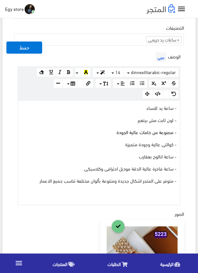
scroll to position [223, 0]
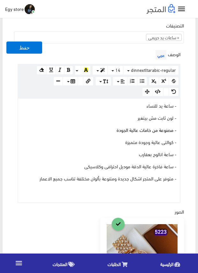
drag, startPoint x: 33, startPoint y: 179, endPoint x: 131, endPoint y: 131, distance: 109.5
click at [115, 139] on div "- ساعة يد للنساء - لون ثابت مش بيتغير - مصنوعة من خامات عالية الجودة - كوالتى ع…" at bounding box center [98, 150] width 161 height 104
drag, startPoint x: 169, startPoint y: 111, endPoint x: 179, endPoint y: 104, distance: 11.9
click at [171, 110] on div "- ساعة يد للنساء - لون ثابت مش بيتغير - مصنوعة من خامات عالية الجودة - كوالتى ع…" at bounding box center [98, 150] width 161 height 104
click at [178, 105] on div "- ساعة يد للنساء - لون ثابت مش بيتغير - مصنوعة من خامات عالية الجودة - كوالتى ع…" at bounding box center [98, 150] width 161 height 104
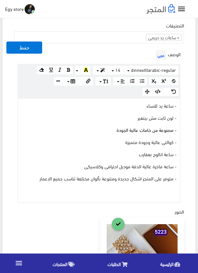
click at [179, 104] on div "- ساعة يد للنساء - لون ثابت مش بيتغير - مصنوعة من خامات عالية الجودة - كوالتى ع…" at bounding box center [98, 150] width 161 height 104
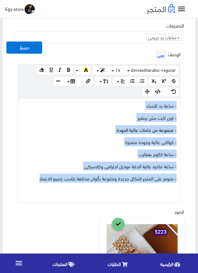
drag, startPoint x: 37, startPoint y: 178, endPoint x: 185, endPoint y: 106, distance: 164.1
click at [185, 106] on div "اسم المنتج عربي shein watch اظهار طلب عرض سعر في حالة تفعيلة لن يعرض سعر المنتج…" at bounding box center [99, 171] width 180 height 622
copy div "- ساعة يد للنساء - لون ثابت مش بيتغير - مصنوعة من خامات عالية الجودة - كوالتى ع…"
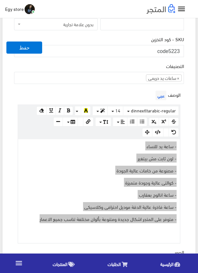
scroll to position [96, 0]
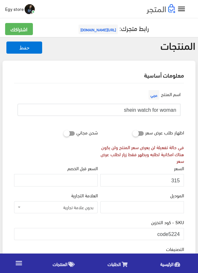
click at [151, 111] on input "shein watch for woman" at bounding box center [99, 110] width 163 height 12
click at [170, 233] on input "code5224" at bounding box center [99, 234] width 170 height 12
drag, startPoint x: 169, startPoint y: 233, endPoint x: 183, endPoint y: 233, distance: 13.7
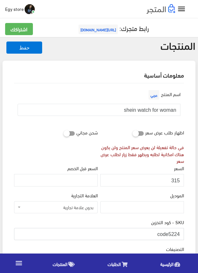
click at [183, 233] on input "code5224" at bounding box center [99, 234] width 170 height 12
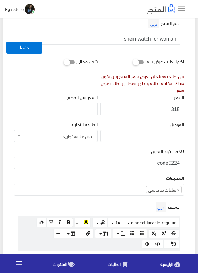
scroll to position [64, 0]
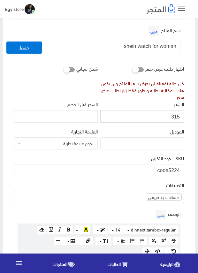
click at [174, 116] on input "315" at bounding box center [142, 116] width 84 height 12
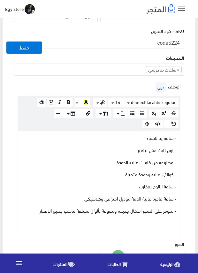
scroll to position [191, 0]
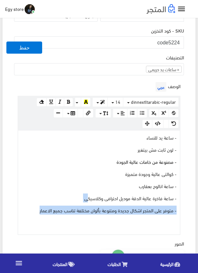
drag, startPoint x: 30, startPoint y: 210, endPoint x: 102, endPoint y: 182, distance: 77.8
click at [100, 183] on div "- ساعة يد للنساء - لون ثابت مش بيتغير - مصنوعة من خامات عالية الجودة - كوالتى ع…" at bounding box center [98, 182] width 161 height 104
drag, startPoint x: 139, startPoint y: 160, endPoint x: 161, endPoint y: 147, distance: 25.7
click at [141, 159] on span "- مصنوعة من خامات عالية الجودة" at bounding box center [146, 161] width 60 height 9
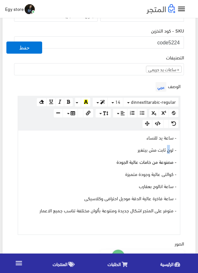
click at [170, 143] on div "- ساعة يد للنساء - لون ثابت مش بيتغير - مصنوعة من خامات عالية الجودة - كوالتى ع…" at bounding box center [98, 182] width 161 height 104
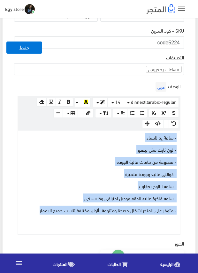
drag, startPoint x: 32, startPoint y: 210, endPoint x: 181, endPoint y: 136, distance: 166.1
click at [181, 136] on div "الوصف عربي × Insert Image Select from files Image URL Insert Image × Insert Lin…" at bounding box center [99, 157] width 172 height 154
copy div "- ساعة يد للنساء - لون ثابت مش بيتغير - مصنوعة من خامات عالية الجودة - كوالتى ع…"
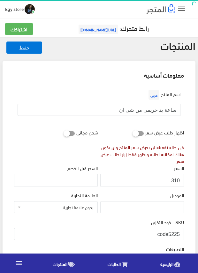
click at [137, 110] on input "ساعة يد حريمى من شى ان" at bounding box center [99, 110] width 163 height 12
drag, startPoint x: 169, startPoint y: 230, endPoint x: 182, endPoint y: 231, distance: 13.1
click at [182, 231] on input "code5225" at bounding box center [99, 234] width 170 height 12
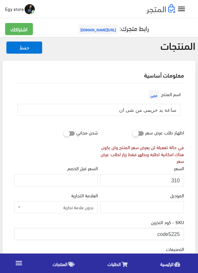
click at [182, 231] on input "code5225" at bounding box center [99, 234] width 170 height 12
drag, startPoint x: 168, startPoint y: 232, endPoint x: 179, endPoint y: 233, distance: 11.8
click at [179, 233] on input "code5225" at bounding box center [99, 234] width 170 height 12
click at [174, 179] on input "310" at bounding box center [142, 180] width 84 height 12
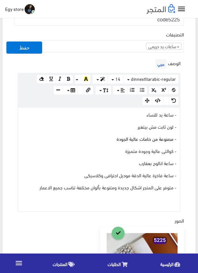
scroll to position [223, 0]
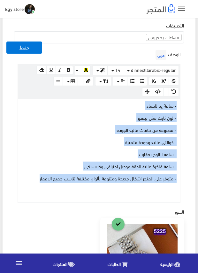
drag, startPoint x: 34, startPoint y: 180, endPoint x: 179, endPoint y: 107, distance: 162.8
click at [179, 107] on div "www.google.com 100% 50% 25% - ساعة يد للنساء - لون ثابت مش بيتغير - مصنوعة من خ…" at bounding box center [99, 150] width 163 height 105
copy div "- ساعة يد للنساء - لون ثابت مش بيتغير - مصنوعة من خامات عالية الجودة - كوالتى ع…"
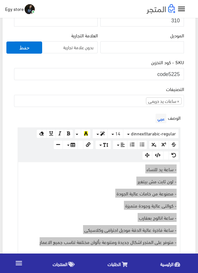
scroll to position [159, 0]
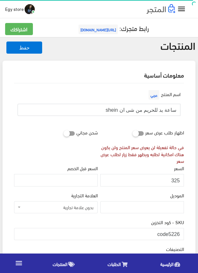
click at [139, 110] on input "ساعة يد للحريم من شى ان shein" at bounding box center [99, 110] width 163 height 12
drag, startPoint x: 169, startPoint y: 233, endPoint x: 191, endPoint y: 235, distance: 22.1
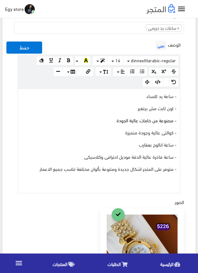
scroll to position [128, 0]
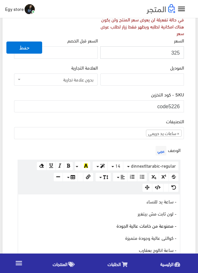
click at [175, 51] on input "325" at bounding box center [142, 52] width 84 height 12
click at [119, 146] on div "الوصف عربي × Insert Image Select from files Image URL Insert Image × Insert Lin…" at bounding box center [99, 221] width 172 height 154
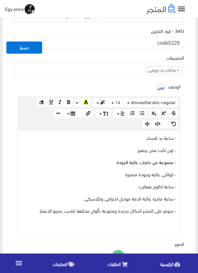
scroll to position [191, 0]
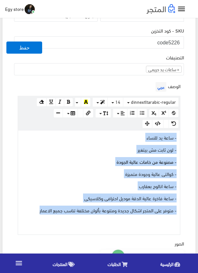
drag, startPoint x: 31, startPoint y: 212, endPoint x: 180, endPoint y: 137, distance: 166.8
click at [180, 137] on div "الوصف عربي × Insert Image Select from files Image URL Insert Image × Insert Lin…" at bounding box center [99, 157] width 172 height 154
copy div "- ساعة يد للنساء - لون ثابت مش بيتغير - مصنوعة من خامات عالية الجودة - كوالتى ع…"
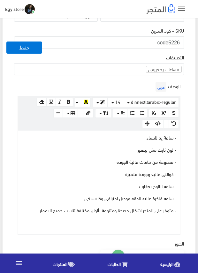
click at [116, 77] on div "التصنيفات ساعات يد رجالى ساعات يد حريمى اساور وبريسليت × ساعات يد حريمى" at bounding box center [99, 67] width 172 height 27
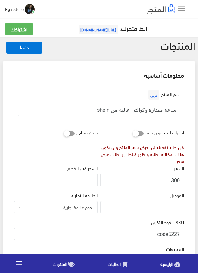
click at [153, 111] on input "ساعة ممتازة وكوالتى عالية من shein" at bounding box center [99, 110] width 163 height 12
drag, startPoint x: 169, startPoint y: 232, endPoint x: 187, endPoint y: 233, distance: 17.9
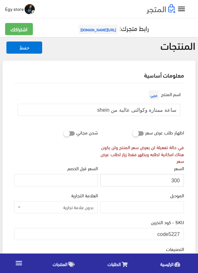
click at [174, 179] on input "300" at bounding box center [142, 180] width 84 height 12
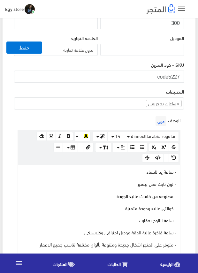
scroll to position [159, 0]
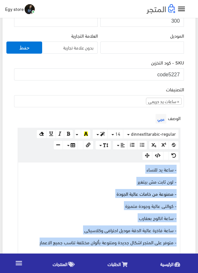
drag, startPoint x: 33, startPoint y: 240, endPoint x: 187, endPoint y: 168, distance: 170.7
click at [187, 168] on div "اسم المنتج عربي ساعة ممتازة وكوالتى عالية من shein اظهار طلب عرض سعر في حالة تف…" at bounding box center [99, 234] width 180 height 620
copy div "- ساعة يد للنساء - لون ثابت مش بيتغير - مصنوعة من خامات عالية الجودة - كوالتى ع…"
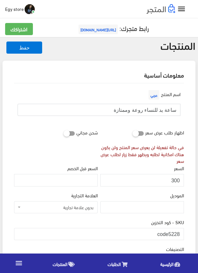
click at [158, 110] on input "ساعة يد للنساء روعة وممتازة" at bounding box center [99, 110] width 163 height 12
drag, startPoint x: 169, startPoint y: 232, endPoint x: 184, endPoint y: 233, distance: 15.0
click at [184, 233] on div "SKU - كود التخزين code5228" at bounding box center [99, 231] width 172 height 27
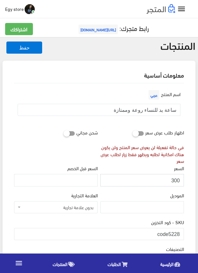
click at [174, 179] on input "300" at bounding box center [142, 180] width 84 height 12
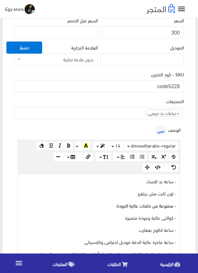
scroll to position [191, 0]
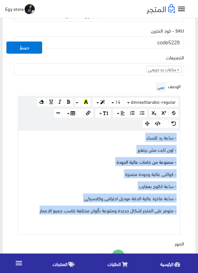
drag, startPoint x: 38, startPoint y: 208, endPoint x: 181, endPoint y: 136, distance: 160.8
click at [181, 136] on div "الوصف عربي × Insert Image Select from files Image URL Insert Image × Insert Lin…" at bounding box center [99, 157] width 172 height 154
copy div "- ساعة يد للنساء - لون ثابت مش بيتغير - مصنوعة من خامات عالية الجودة - كوالتى ع…"
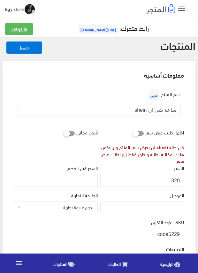
click at [159, 110] on input "ساعة شى ان shein" at bounding box center [99, 110] width 163 height 12
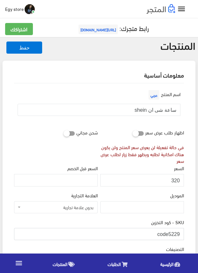
drag, startPoint x: 169, startPoint y: 235, endPoint x: 181, endPoint y: 235, distance: 12.8
click at [181, 235] on input "code5229" at bounding box center [99, 234] width 170 height 12
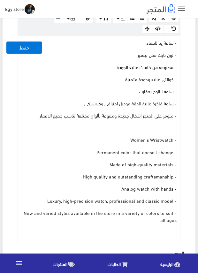
scroll to position [255, 0]
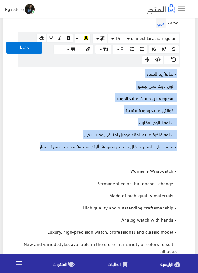
drag, startPoint x: 39, startPoint y: 148, endPoint x: 181, endPoint y: 75, distance: 159.7
click at [181, 75] on div "الوصف عربي × Insert Image Select from files Image URL Insert Image × Insert Lin…" at bounding box center [99, 146] width 172 height 258
copy div "- ساعة يد للنساء - لون ثابت مش بيتغير - مصنوعة من خامات عالية الجودة - كوالتى ع…"
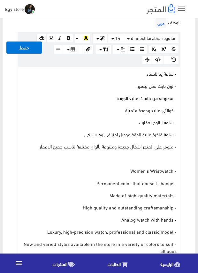
click at [186, 138] on div "اسم المنتج عربي ساعة شى ان shein اظهار طلب عرض سعر في حالة تفعيلة لن يعرض سعر ا…" at bounding box center [99, 191] width 180 height 726
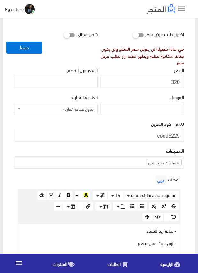
scroll to position [96, 0]
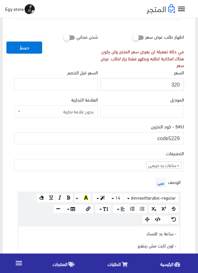
click at [176, 84] on input "320" at bounding box center [142, 84] width 84 height 12
click at [122, 123] on div "SKU - كود التخزين code5229" at bounding box center [99, 133] width 170 height 22
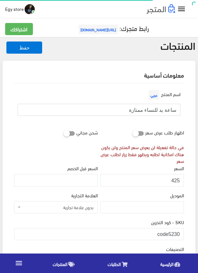
click at [155, 110] on input "ساعة يد للنساء ممتازة" at bounding box center [99, 110] width 163 height 12
drag, startPoint x: 169, startPoint y: 234, endPoint x: 183, endPoint y: 234, distance: 13.7
click at [183, 234] on input "code5230" at bounding box center [99, 234] width 170 height 12
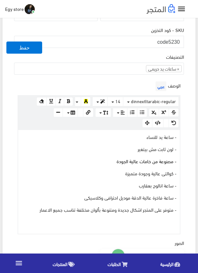
scroll to position [190, 0]
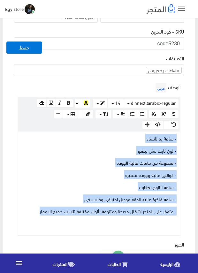
drag, startPoint x: 36, startPoint y: 209, endPoint x: 177, endPoint y: 136, distance: 158.5
click at [177, 136] on div "- ساعة يد للنساء - لون ثابت مش بيتغير - مصنوعة من خامات عالية الجودة - كوالتى ع…" at bounding box center [98, 183] width 161 height 104
copy div "- ساعة يد للنساء - لون ثابت مش بيتغير - مصنوعة من خامات عالية الجودة - كوالتى ع…"
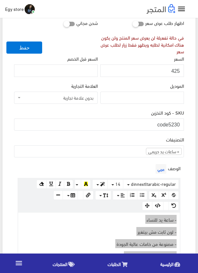
scroll to position [95, 0]
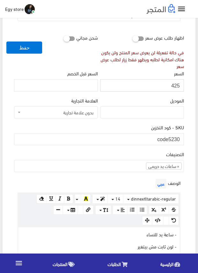
click at [174, 84] on input "425" at bounding box center [142, 85] width 84 height 12
click at [58, 26] on div "اسم المنتج عربي ساعة يد للنساء ممتازة" at bounding box center [99, 10] width 172 height 33
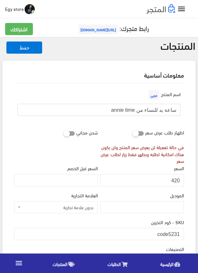
click at [130, 109] on input "ساعة يد للنساء من annie time" at bounding box center [99, 110] width 163 height 12
drag, startPoint x: 168, startPoint y: 234, endPoint x: 180, endPoint y: 235, distance: 12.1
click at [180, 235] on input "code5231" at bounding box center [99, 234] width 170 height 12
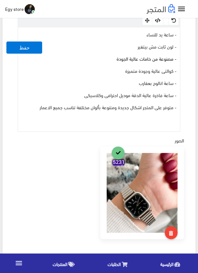
scroll to position [191, 0]
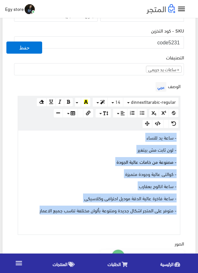
drag, startPoint x: 24, startPoint y: 209, endPoint x: 180, endPoint y: 136, distance: 172.7
click at [180, 136] on div "الوصف عربي × Insert Image Select from files Image URL Insert Image × Insert Lin…" at bounding box center [99, 157] width 172 height 154
copy div "- ساعة يد للنساء - لون ثابت مش بيتغير - مصنوعة من خامات عالية الجودة - كوالتى ع…"
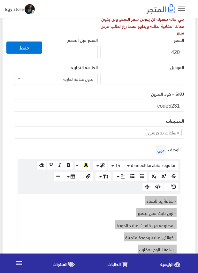
scroll to position [128, 0]
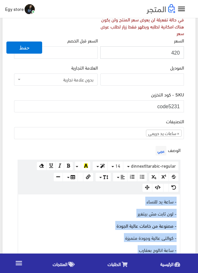
click at [174, 50] on input "420" at bounding box center [142, 52] width 84 height 12
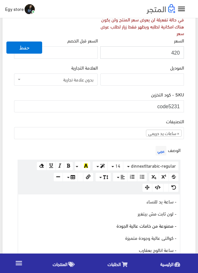
click at [174, 50] on input "420" at bounding box center [142, 52] width 84 height 12
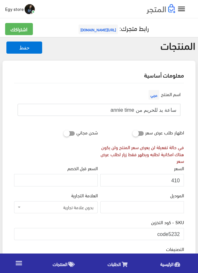
click at [149, 109] on input "ساعة يد للحريم من annie time" at bounding box center [99, 110] width 163 height 12
drag, startPoint x: 167, startPoint y: 234, endPoint x: 189, endPoint y: 235, distance: 21.7
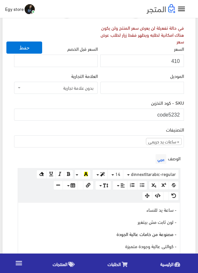
scroll to position [159, 0]
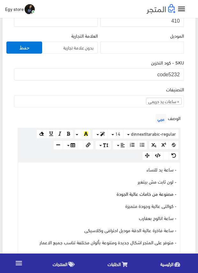
click at [116, 116] on div "الوصف عربي × Insert Image Select from files Image URL Insert Image × Insert Lin…" at bounding box center [99, 189] width 172 height 154
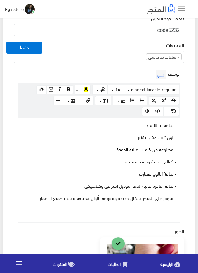
scroll to position [191, 0]
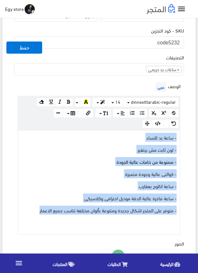
drag, startPoint x: 27, startPoint y: 212, endPoint x: 183, endPoint y: 136, distance: 173.3
click at [183, 136] on div "الوصف عربي × Insert Image Select from files Image URL Insert Image × Insert Lin…" at bounding box center [99, 157] width 172 height 154
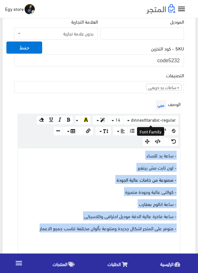
scroll to position [159, 0]
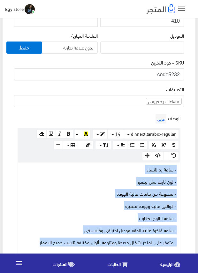
drag, startPoint x: 163, startPoint y: 136, endPoint x: 153, endPoint y: 169, distance: 33.8
copy div "- ساعة يد للنساء - لون ثابت مش بيتغير - مصنوعة من خامات عالية الجودة - كوالتى ع…"
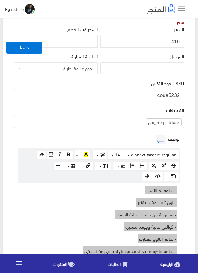
scroll to position [128, 0]
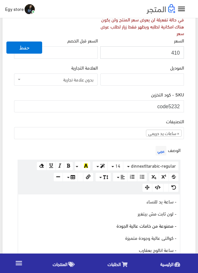
click at [176, 52] on input "410" at bounding box center [142, 52] width 84 height 12
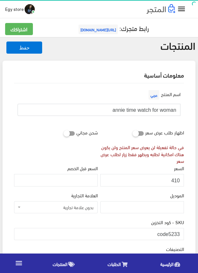
click at [128, 110] on input "annie time watch for woman" at bounding box center [99, 110] width 163 height 12
drag, startPoint x: 169, startPoint y: 229, endPoint x: 182, endPoint y: 230, distance: 12.5
click at [182, 230] on input "code5233" at bounding box center [99, 234] width 170 height 12
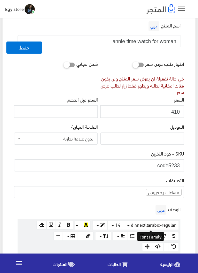
scroll to position [64, 0]
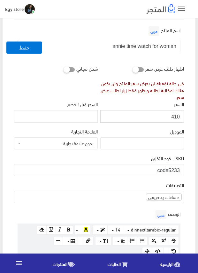
click at [175, 118] on input "410" at bounding box center [142, 116] width 84 height 12
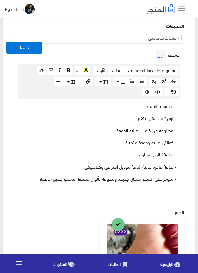
scroll to position [223, 0]
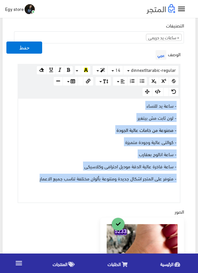
drag, startPoint x: 32, startPoint y: 179, endPoint x: 185, endPoint y: 102, distance: 170.9
click at [185, 102] on div "اسم المنتج عربي annie time watch for woman اظهار طلب عرض سعر في حالة تفعيلة لن …" at bounding box center [99, 166] width 180 height 612
copy div "- ساعة يد للنساء - لون ثابت مش بيتغير - مصنوعة من خامات عالية الجودة - كوالتى ع…"
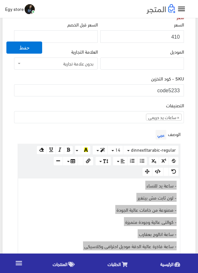
scroll to position [128, 0]
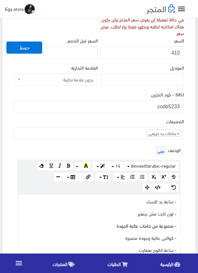
click at [130, 64] on div "الموديل" at bounding box center [142, 75] width 84 height 22
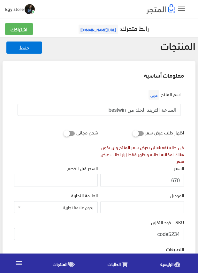
click at [159, 108] on input "الساعة التريند الجلد من bestwin" at bounding box center [99, 110] width 163 height 12
drag, startPoint x: 177, startPoint y: 233, endPoint x: 182, endPoint y: 233, distance: 4.8
click at [182, 233] on input "code5234" at bounding box center [99, 234] width 170 height 12
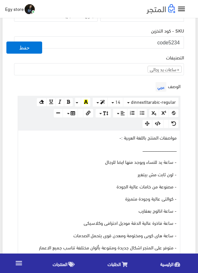
scroll to position [32, 0]
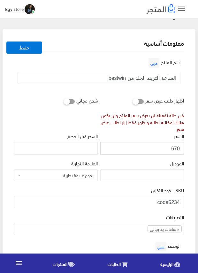
click at [176, 148] on input "670" at bounding box center [142, 148] width 84 height 12
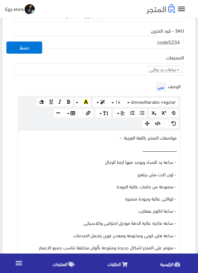
scroll to position [223, 0]
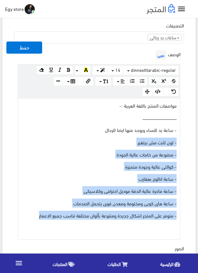
drag, startPoint x: 34, startPoint y: 216, endPoint x: 177, endPoint y: 142, distance: 161.4
click at [177, 142] on div "مواصفات المنتج باللغة العربية :- ــــــــــــــــــــــــــــــــــــــــــــــ…" at bounding box center [98, 168] width 161 height 140
copy div "- لون ثابت مش بيتغير - مصنوعة من خامات عالية الجودة - كوالتى عالية وجودة متميزة…"
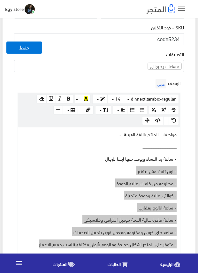
scroll to position [159, 0]
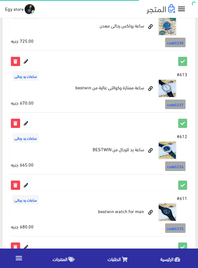
scroll to position [1149, 0]
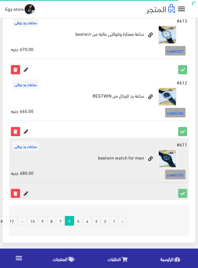
click at [28, 191] on icon at bounding box center [26, 193] width 8 height 8
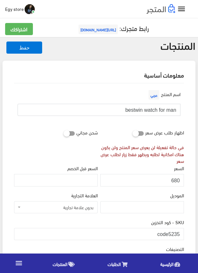
click at [151, 109] on input "bestwin watch for man" at bounding box center [99, 110] width 163 height 12
drag, startPoint x: 174, startPoint y: 232, endPoint x: 187, endPoint y: 234, distance: 13.3
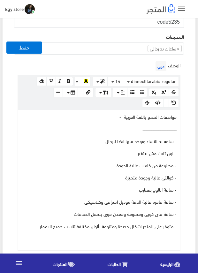
scroll to position [223, 0]
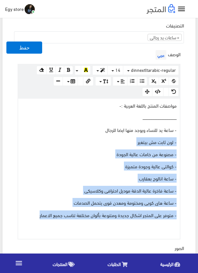
drag, startPoint x: 31, startPoint y: 214, endPoint x: 177, endPoint y: 142, distance: 162.4
click at [177, 142] on div "مواصفات المنتج باللغة العربية :- ــــــــــــــــــــــــــــــــــــــــــــــ…" at bounding box center [98, 168] width 161 height 140
copy div "- لون ثابت مش بيتغير - مصنوعة من خامات عالية الجودة - كوالتى عالية وجودة متميزة…"
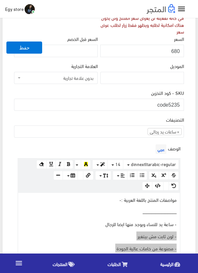
scroll to position [128, 0]
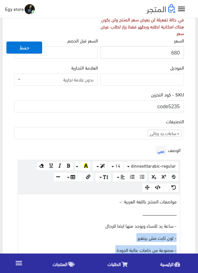
click at [175, 53] on input "680" at bounding box center [142, 52] width 84 height 12
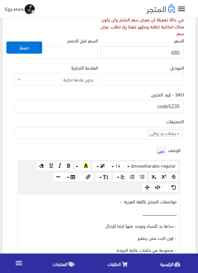
click at [175, 53] on input "680" at bounding box center [142, 52] width 84 height 12
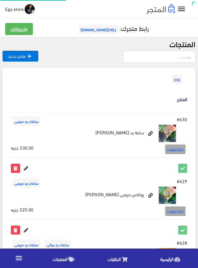
scroll to position [1149, 0]
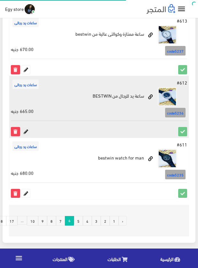
click at [26, 131] on icon at bounding box center [26, 131] width 8 height 8
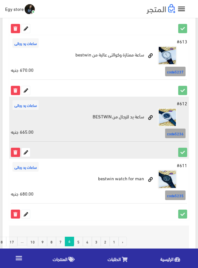
scroll to position [1117, 0]
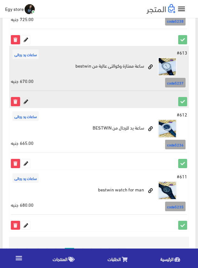
click at [25, 99] on icon at bounding box center [26, 101] width 8 height 8
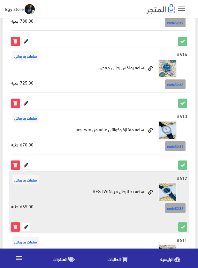
scroll to position [1053, 0]
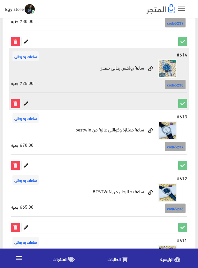
click at [25, 103] on icon at bounding box center [26, 103] width 8 height 8
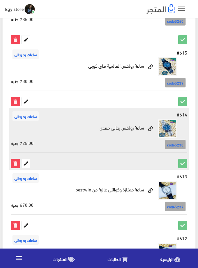
scroll to position [990, 0]
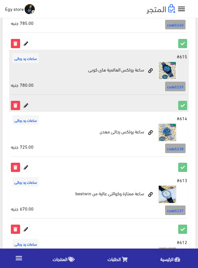
click at [27, 107] on icon at bounding box center [26, 105] width 8 height 8
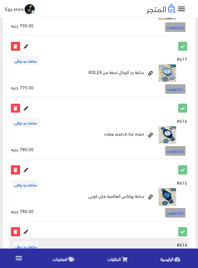
scroll to position [862, 0]
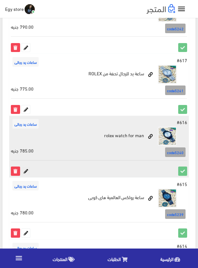
click at [26, 167] on icon at bounding box center [26, 171] width 8 height 8
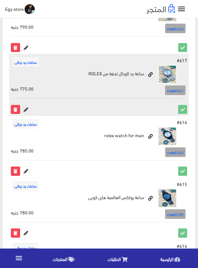
click at [24, 108] on icon at bounding box center [26, 109] width 8 height 8
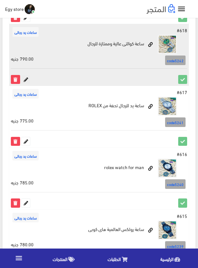
click at [26, 77] on icon at bounding box center [26, 79] width 8 height 8
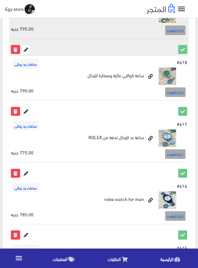
scroll to position [767, 0]
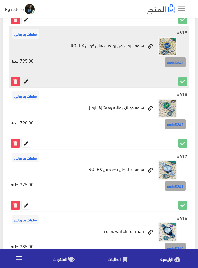
click at [24, 79] on icon at bounding box center [26, 81] width 8 height 8
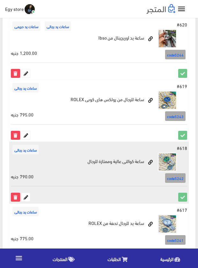
scroll to position [639, 0]
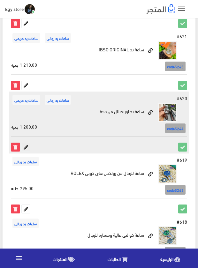
click at [26, 146] on icon at bounding box center [26, 147] width 8 height 8
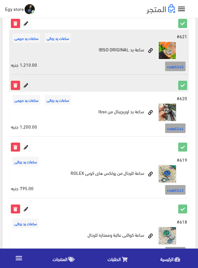
click at [26, 84] on icon at bounding box center [26, 85] width 8 height 8
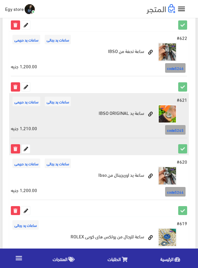
scroll to position [575, 0]
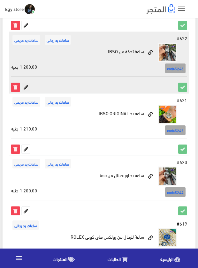
click at [27, 86] on icon at bounding box center [26, 87] width 8 height 8
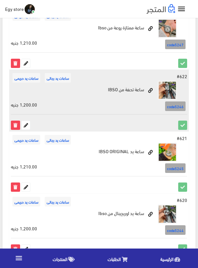
scroll to position [512, 0]
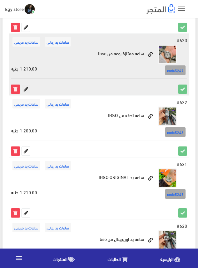
click at [27, 91] on icon at bounding box center [26, 89] width 8 height 8
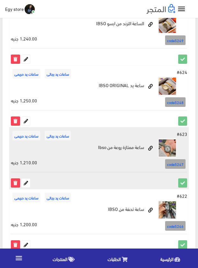
scroll to position [416, 0]
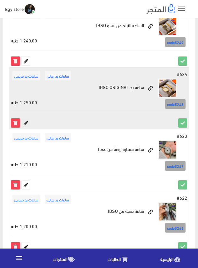
click at [27, 122] on icon at bounding box center [26, 123] width 8 height 8
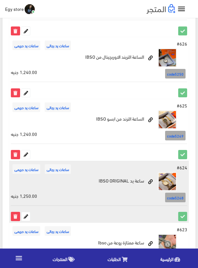
scroll to position [320, 0]
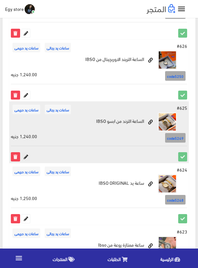
click at [26, 156] on icon at bounding box center [26, 156] width 8 height 8
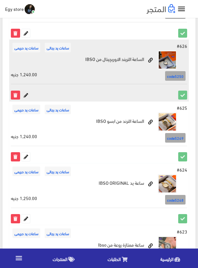
click at [25, 92] on icon at bounding box center [26, 95] width 8 height 8
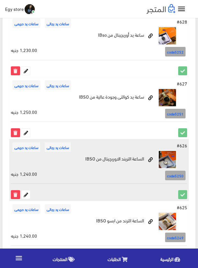
scroll to position [193, 0]
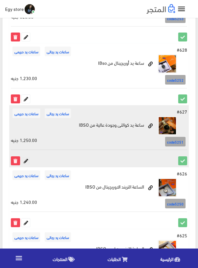
click at [28, 161] on icon at bounding box center [26, 161] width 8 height 8
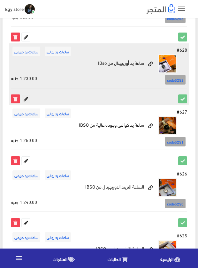
click at [27, 97] on icon at bounding box center [26, 99] width 8 height 8
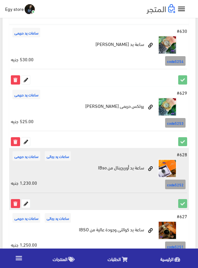
scroll to position [96, 0]
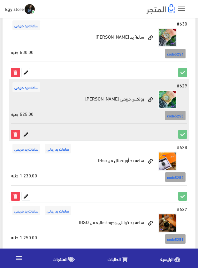
click at [24, 135] on icon at bounding box center [26, 134] width 8 height 8
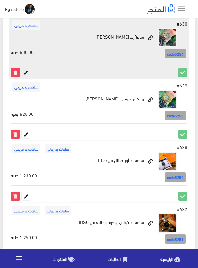
click at [27, 74] on icon at bounding box center [26, 72] width 8 height 8
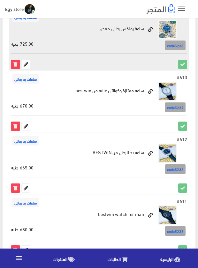
scroll to position [1149, 0]
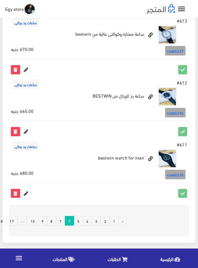
click at [81, 217] on link "5" at bounding box center [78, 221] width 9 height 10
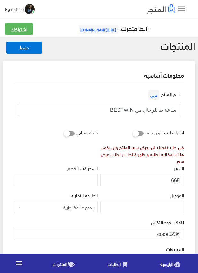
click at [153, 109] on input "ساعة يد للرجال من BESTWIN" at bounding box center [99, 110] width 163 height 12
drag, startPoint x: 168, startPoint y: 233, endPoint x: 180, endPoint y: 234, distance: 12.4
click at [180, 234] on input "code5236" at bounding box center [99, 234] width 170 height 12
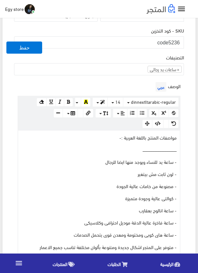
scroll to position [255, 0]
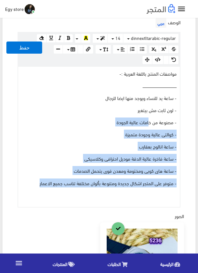
drag, startPoint x: 28, startPoint y: 183, endPoint x: 164, endPoint y: 121, distance: 148.8
click at [160, 122] on div "مواصفات المنتج باللغة العربية :- ــــــــــــــــــــــــــــــــــــــــــــــ…" at bounding box center [98, 137] width 161 height 140
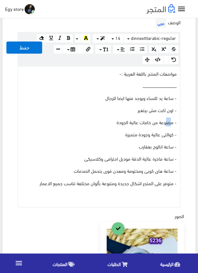
click at [174, 117] on div "مواصفات المنتج باللغة العربية :- ــــــــــــــــــــــــــــــــــــــــــــــ…" at bounding box center [98, 137] width 161 height 140
click at [184, 111] on div "الوصف عربي × Insert Image Select from files Image URL Insert Image × Insert Lin…" at bounding box center [99, 112] width 172 height 191
click at [184, 109] on div "الوصف عربي × Insert Image Select from files Image URL Insert Image × Insert Lin…" at bounding box center [99, 112] width 172 height 191
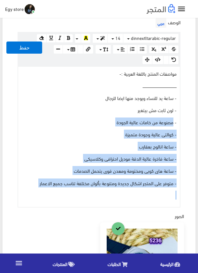
drag, startPoint x: 28, startPoint y: 186, endPoint x: 179, endPoint y: 117, distance: 165.6
click at [175, 120] on div "مواصفات المنتج باللغة العربية :- ــــــــــــــــــــــــــــــــــــــــــــــ…" at bounding box center [98, 137] width 161 height 140
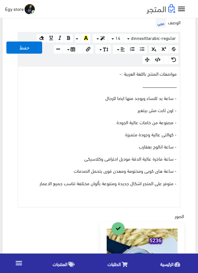
click at [180, 115] on div "الوصف عربي × Insert Image Select from files Image URL Insert Image × Insert Lin…" at bounding box center [99, 112] width 172 height 191
click at [181, 114] on div "الوصف عربي × Insert Image Select from files Image URL Insert Image × Insert Lin…" at bounding box center [99, 112] width 172 height 191
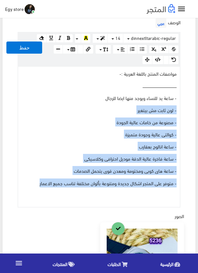
drag, startPoint x: 32, startPoint y: 184, endPoint x: 178, endPoint y: 108, distance: 164.5
click at [178, 108] on div "مواصفات المنتج باللغة العربية :- ــــــــــــــــــــــــــــــــــــــــــــــ…" at bounding box center [98, 137] width 161 height 140
copy div "- لون ثابت مش بيتغير - مصنوعة من خامات عالية الجودة - كوالتى عالية وجودة متميزة…"
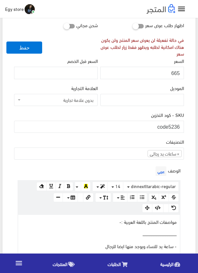
scroll to position [96, 0]
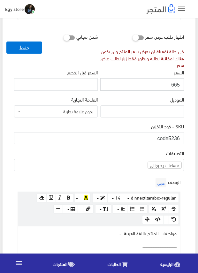
click at [174, 83] on input "665" at bounding box center [142, 84] width 84 height 12
click at [167, 95] on div "السعر 665" at bounding box center [142, 82] width 86 height 27
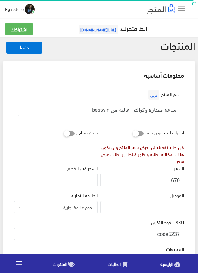
click at [154, 109] on input "ساعة ممتازة وكوالتى عالية من bestwin" at bounding box center [99, 110] width 163 height 12
drag, startPoint x: 169, startPoint y: 232, endPoint x: 190, endPoint y: 232, distance: 21.0
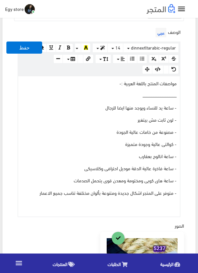
scroll to position [128, 0]
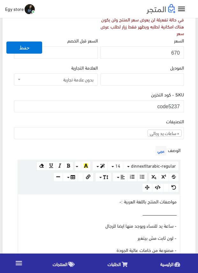
click at [174, 51] on input "670" at bounding box center [142, 52] width 84 height 12
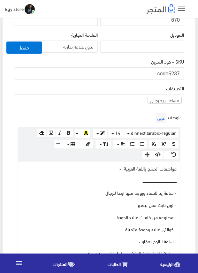
scroll to position [223, 0]
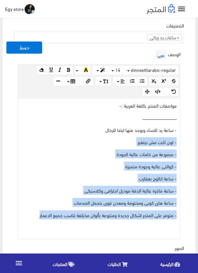
drag, startPoint x: 34, startPoint y: 214, endPoint x: 177, endPoint y: 137, distance: 162.0
click at [177, 137] on div "مواصفات المنتج باللغة العربية :- ــــــــــــــــــــــــــــــــــــــــــــــ…" at bounding box center [98, 168] width 161 height 140
copy div "- لون ثابت مش بيتغير - مصنوعة من خامات عالية الجودة - كوالتى عالية وجودة متميزة…"
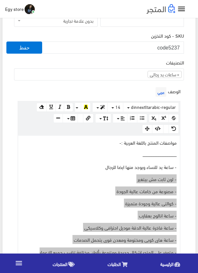
scroll to position [128, 0]
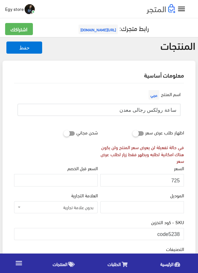
click at [155, 108] on input "ساعة رولكس رجالى معدن" at bounding box center [99, 110] width 163 height 12
drag, startPoint x: 168, startPoint y: 231, endPoint x: 181, endPoint y: 234, distance: 13.4
click at [181, 234] on input "code5238" at bounding box center [99, 234] width 170 height 12
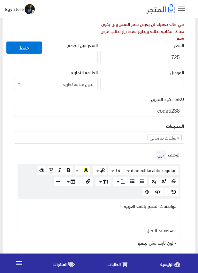
scroll to position [32, 0]
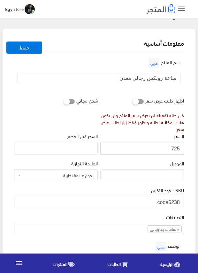
click at [174, 149] on input "725" at bounding box center [142, 148] width 84 height 12
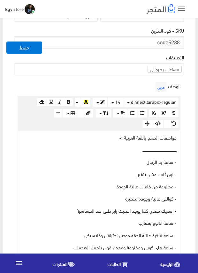
scroll to position [223, 0]
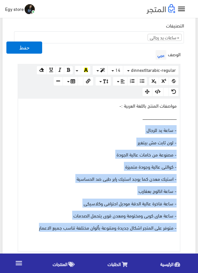
drag, startPoint x: 34, startPoint y: 226, endPoint x: 188, endPoint y: 127, distance: 183.7
click at [188, 127] on div "اسم المنتج عربي ساعة رولكس رجالى معدن اظهار طلب عرض سعر في حالة تفعيلة لن يعرض …" at bounding box center [99, 198] width 180 height 676
copy div "- ساعة يد للرجال - لون ثابت مش بيتغير - مصنوعة من خامات عالية الجودة - كوالتى ع…"
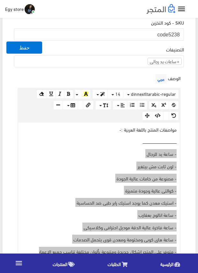
scroll to position [159, 0]
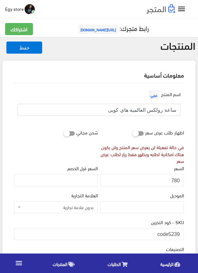
click at [139, 109] on input "ساعة رولكس العالمية هاى كوبى" at bounding box center [99, 110] width 163 height 12
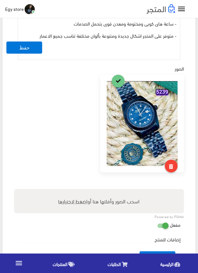
scroll to position [191, 0]
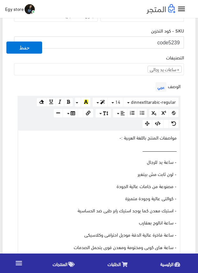
drag, startPoint x: 169, startPoint y: 40, endPoint x: 181, endPoint y: 42, distance: 11.8
click at [181, 42] on input "code5239" at bounding box center [99, 42] width 170 height 12
drag, startPoint x: 169, startPoint y: 41, endPoint x: 179, endPoint y: 42, distance: 10.5
click at [179, 42] on input "code5239" at bounding box center [99, 42] width 170 height 12
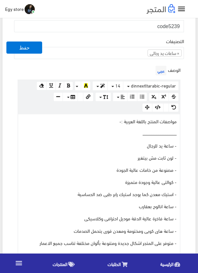
scroll to position [223, 0]
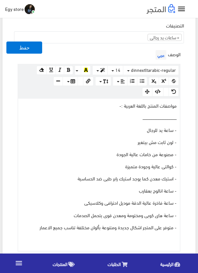
drag, startPoint x: 28, startPoint y: 230, endPoint x: 94, endPoint y: 179, distance: 83.1
click at [91, 183] on div "مواصفات المنتج باللغة العربية :- ــــــــــــــــــــــــــــــــــــــــــــــ…" at bounding box center [98, 174] width 161 height 152
drag, startPoint x: 121, startPoint y: 143, endPoint x: 154, endPoint y: 133, distance: 34.9
click at [154, 133] on div "مواصفات المنتج باللغة العربية :- ــــــــــــــــــــــــــــــــــــــــــــــ…" at bounding box center [98, 174] width 161 height 152
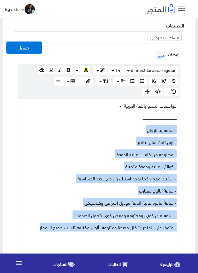
drag, startPoint x: 35, startPoint y: 224, endPoint x: 180, endPoint y: 128, distance: 174.2
click at [180, 128] on div "www.google.com 100% 50% 25% مواصفات المنتج باللغة العربية :- ــــــــــــــــــ…" at bounding box center [99, 174] width 163 height 153
copy div "- ساعة يد للرجال - لون ثابت مش بيتغير - مصنوعة من خامات عالية الجودة - كوالتى ع…"
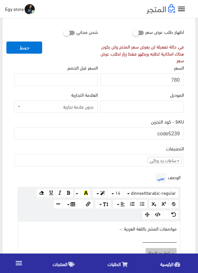
scroll to position [64, 0]
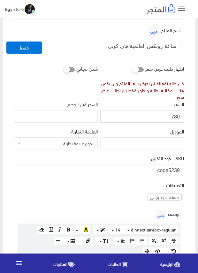
click at [175, 116] on input "780" at bounding box center [142, 116] width 84 height 12
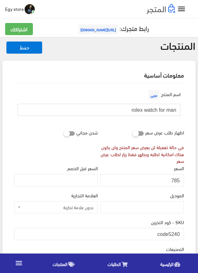
click at [140, 111] on input "rolex watch for man" at bounding box center [99, 110] width 163 height 12
drag, startPoint x: 169, startPoint y: 233, endPoint x: 185, endPoint y: 235, distance: 15.4
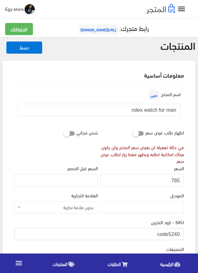
click at [185, 235] on div "SKU - كود التخزين code5240" at bounding box center [99, 231] width 172 height 27
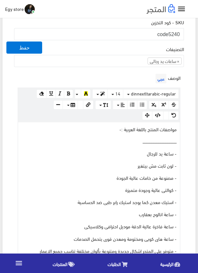
scroll to position [255, 0]
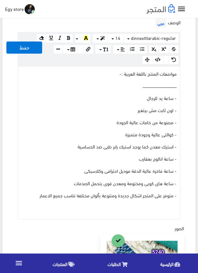
drag, startPoint x: 31, startPoint y: 198, endPoint x: 136, endPoint y: 111, distance: 136.3
click at [127, 116] on div "مواصفات المنتج باللغة العربية :- ــــــــــــــــــــــــــــــــــــــــــــــ…" at bounding box center [98, 143] width 161 height 152
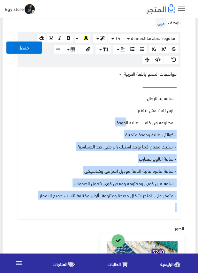
drag, startPoint x: 136, startPoint y: 111, endPoint x: 167, endPoint y: 91, distance: 36.4
click at [167, 91] on div "مواصفات المنتج باللغة العربية :- ــــــــــــــــــــــــــــــــــــــــــــــ…" at bounding box center [98, 143] width 161 height 152
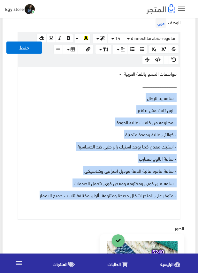
drag, startPoint x: 36, startPoint y: 192, endPoint x: 186, endPoint y: 95, distance: 178.6
click at [186, 95] on div "اسم المنتج عربي rolex watch for man اظهار طلب عرض سعر في حالة تفعيلة لن يعرض سع…" at bounding box center [99, 160] width 180 height 664
copy div "- ساعة يد للرجال - لون ثابت مش بيتغير - مصنوعة من خامات عالية الجودة - كوالتى ع…"
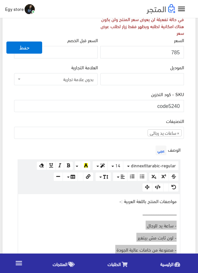
scroll to position [128, 0]
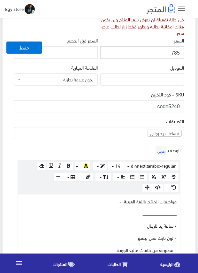
click at [175, 52] on input "785" at bounding box center [142, 52] width 84 height 12
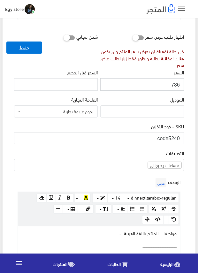
drag, startPoint x: 175, startPoint y: 52, endPoint x: 167, endPoint y: 84, distance: 32.1
click at [167, 84] on input "786" at bounding box center [142, 84] width 84 height 12
click at [175, 84] on input "786" at bounding box center [142, 84] width 84 height 12
drag, startPoint x: 175, startPoint y: 84, endPoint x: 161, endPoint y: 87, distance: 13.9
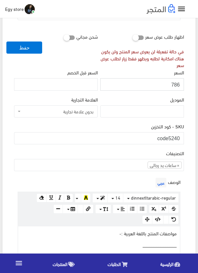
click at [161, 87] on input "786" at bounding box center [142, 84] width 84 height 12
click at [162, 85] on input "786" at bounding box center [142, 84] width 84 height 12
type input "785"
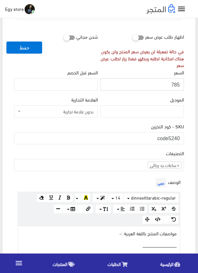
click at [174, 85] on input "785" at bounding box center [142, 84] width 84 height 12
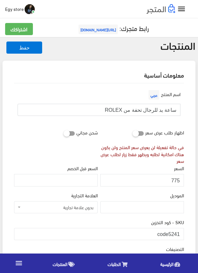
click at [149, 109] on input "ساعة يد للرجال تحفة من ROLEX" at bounding box center [99, 110] width 163 height 12
drag, startPoint x: 169, startPoint y: 231, endPoint x: 179, endPoint y: 232, distance: 9.6
click at [179, 232] on input "code5241" at bounding box center [99, 234] width 170 height 12
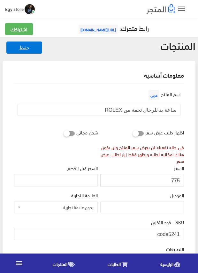
click at [173, 180] on input "775" at bounding box center [142, 180] width 84 height 12
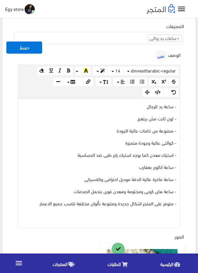
scroll to position [223, 0]
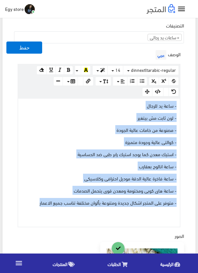
drag, startPoint x: 39, startPoint y: 200, endPoint x: 178, endPoint y: 103, distance: 169.2
click at [178, 103] on div "- ساعة يد للرجال - لون ثابت مش بيتغير - مصنوعة من خامات عالية الجودة - كوالتى ع…" at bounding box center [98, 162] width 161 height 128
copy div "- ساعة يد للرجال - لون ثابت مش بيتغير - مصنوعة من خامات عالية الجودة - كوالتى ع…"
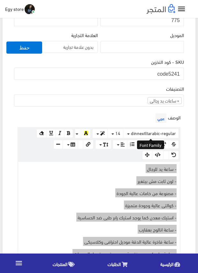
scroll to position [159, 0]
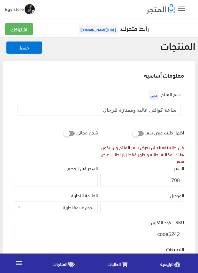
click at [160, 111] on input "ساعة كوالتى عالية وممتازة للرجال" at bounding box center [99, 110] width 163 height 12
click at [158, 110] on input "ساعة كوالتى عالية وممتازة للرجال" at bounding box center [99, 110] width 163 height 12
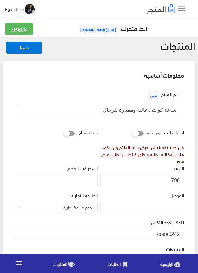
drag, startPoint x: 169, startPoint y: 231, endPoint x: 184, endPoint y: 234, distance: 15.3
click at [184, 234] on div "SKU - كود التخزين code5242" at bounding box center [99, 231] width 172 height 27
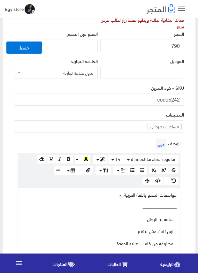
scroll to position [159, 0]
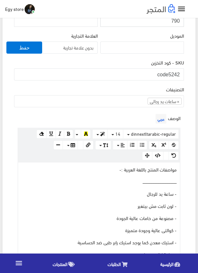
click at [175, 21] on input "790" at bounding box center [142, 20] width 84 height 12
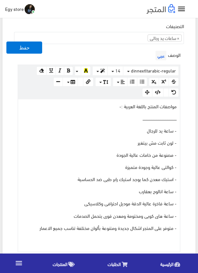
scroll to position [223, 0]
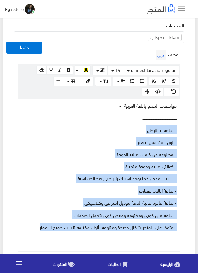
drag, startPoint x: 35, startPoint y: 223, endPoint x: 178, endPoint y: 127, distance: 172.3
click at [178, 127] on div "مواصفات المنتج باللغة العربية :- ــــــــــــــــــــــــــــــــــــــــــــــ…" at bounding box center [98, 174] width 161 height 152
copy div "- ساعة يد للرجال - لون ثابت مش بيتغير - مصنوعة من خامات عالية الجودة - كوالتى ع…"
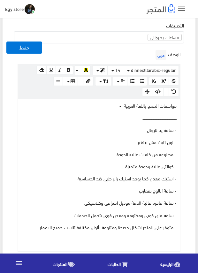
click at [118, 55] on div "الوصف عربي × Insert Image Select from files Image URL Insert Image × Insert Lin…" at bounding box center [99, 149] width 172 height 203
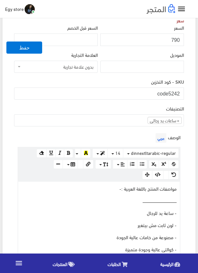
scroll to position [128, 0]
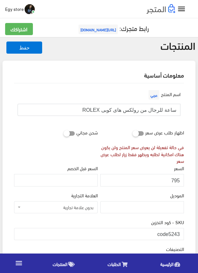
click at [136, 110] on input "ساعة للرجال من رولكس هاى كوبى ROLEX" at bounding box center [99, 110] width 163 height 12
drag, startPoint x: 169, startPoint y: 230, endPoint x: 183, endPoint y: 232, distance: 14.1
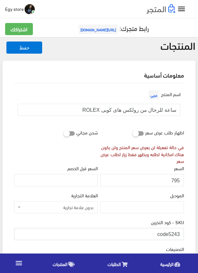
click at [183, 232] on input "code5243" at bounding box center [99, 234] width 170 height 12
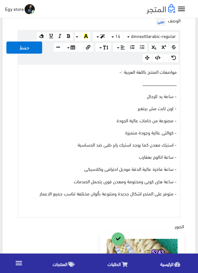
scroll to position [255, 0]
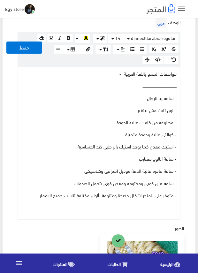
click at [181, 149] on div "الوصف عربي × Insert Image Select from files Image URL Insert Image × Insert Lin…" at bounding box center [99, 118] width 172 height 203
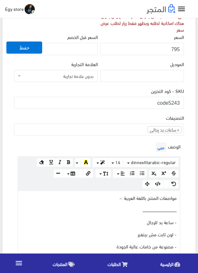
scroll to position [128, 0]
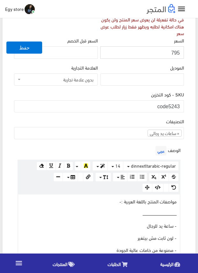
click at [175, 52] on input "795" at bounding box center [142, 52] width 84 height 12
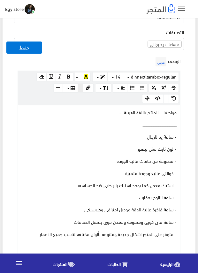
scroll to position [223, 0]
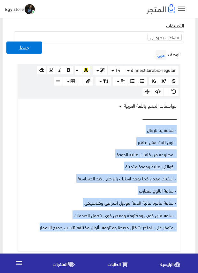
drag, startPoint x: 36, startPoint y: 225, endPoint x: 186, endPoint y: 131, distance: 177.3
click at [186, 131] on div "اسم المنتج عربي ساعة للرجال من رولكس هاى كوبى ROLEX اظهار طلب عرض سعر في حالة ت…" at bounding box center [99, 197] width 180 height 675
copy div "- ساعة يد للرجال - لون ثابت مش بيتغير - مصنوعة من خامات عالية الجودة - كوالتى ع…"
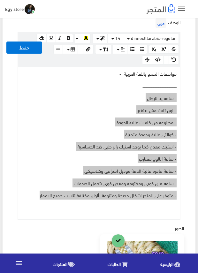
scroll to position [191, 0]
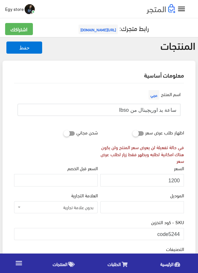
click at [149, 107] on input "ساعة يد اوريچينال من Ibso" at bounding box center [99, 110] width 163 height 12
drag, startPoint x: 167, startPoint y: 230, endPoint x: 179, endPoint y: 233, distance: 12.1
click at [179, 233] on input "code5244" at bounding box center [99, 234] width 170 height 12
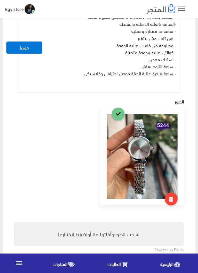
scroll to position [223, 0]
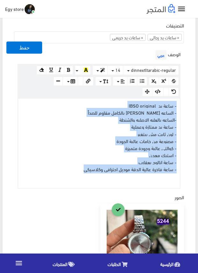
drag, startPoint x: 59, startPoint y: 171, endPoint x: 177, endPoint y: 106, distance: 135.0
click at [177, 106] on div "- ساعة يد IBSO original - الساعه ستانلس ستيل بالكامل مقاوم للصدأ -الساعه بالعلب…" at bounding box center [98, 142] width 161 height 89
copy div "- ساعة يد IBSO original - الساعه ستانلس ستيل بالكامل مقاوم للصدأ -الساعه بالعلب…"
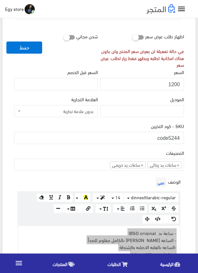
scroll to position [96, 0]
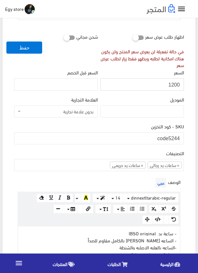
click at [175, 84] on input "1200" at bounding box center [142, 84] width 84 height 12
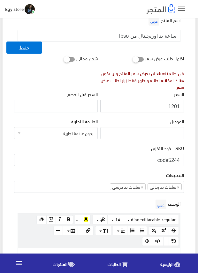
scroll to position [64, 0]
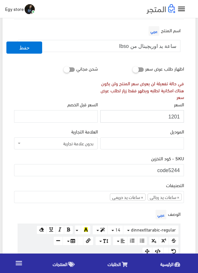
drag, startPoint x: 175, startPoint y: 84, endPoint x: 171, endPoint y: 118, distance: 34.3
click at [171, 118] on input "1201" at bounding box center [142, 116] width 84 height 12
type input "1200"
click at [175, 115] on input "1200" at bounding box center [142, 116] width 84 height 12
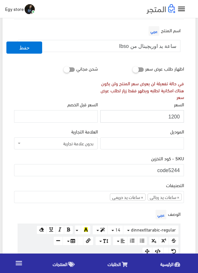
click at [175, 115] on input "1200" at bounding box center [142, 116] width 84 height 12
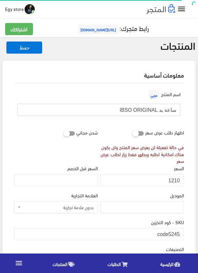
click at [152, 109] on input "ساعة يد IBSO ORIGINAL" at bounding box center [99, 110] width 163 height 12
drag, startPoint x: 168, startPoint y: 233, endPoint x: 181, endPoint y: 234, distance: 13.1
click at [181, 234] on input "code5245" at bounding box center [99, 234] width 170 height 12
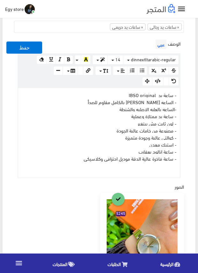
scroll to position [255, 0]
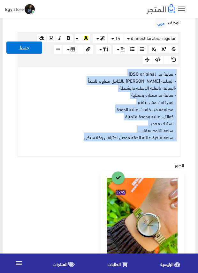
drag, startPoint x: 83, startPoint y: 139, endPoint x: 182, endPoint y: 73, distance: 118.9
click at [182, 73] on div "الوصف عربي × Insert Image Select from files Image URL Insert Image × Insert Lin…" at bounding box center [99, 87] width 172 height 140
copy div "- ساعة يد IBSO original - الساعه ستانلس ستيل بالكامل مقاوم للصدأ -الساعه بالعلب…"
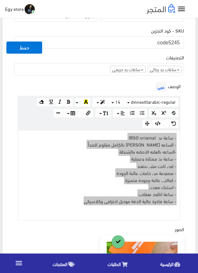
scroll to position [128, 0]
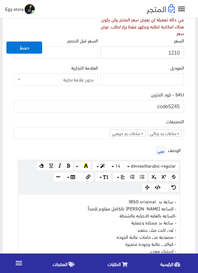
click at [175, 53] on input "1210" at bounding box center [142, 52] width 84 height 12
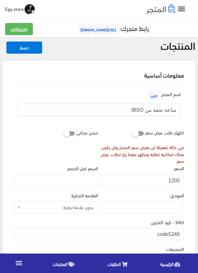
click at [153, 111] on input "ساعة تحفة من IBSO" at bounding box center [99, 110] width 163 height 12
click at [170, 231] on input "code5246" at bounding box center [99, 234] width 170 height 12
drag, startPoint x: 168, startPoint y: 232, endPoint x: 179, endPoint y: 234, distance: 11.3
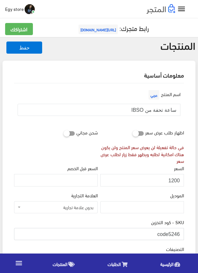
click at [179, 234] on input "code5246" at bounding box center [99, 234] width 170 height 12
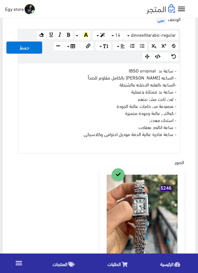
scroll to position [255, 0]
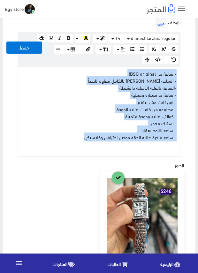
drag, startPoint x: 70, startPoint y: 135, endPoint x: 182, endPoint y: 72, distance: 128.5
click at [182, 72] on div "الوصف عربي × Insert Image Select from files Image URL Insert Image × Insert Lin…" at bounding box center [99, 87] width 172 height 140
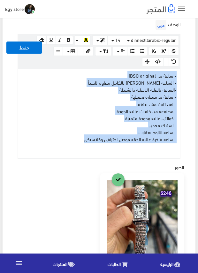
scroll to position [223, 0]
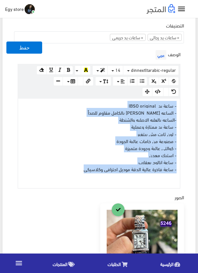
drag, startPoint x: 170, startPoint y: 76, endPoint x: 151, endPoint y: 123, distance: 50.7
copy div "- ساعة يد IBSO original - الساعه ستانلس ستيل بالكامل مقاوم للصدأ -الساعه بالعلب…"
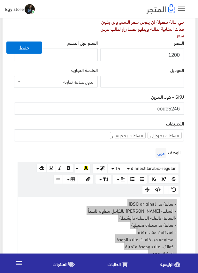
scroll to position [96, 0]
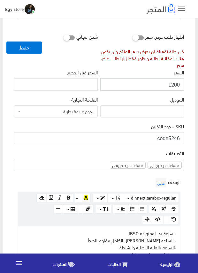
click at [175, 83] on input "1200" at bounding box center [142, 84] width 84 height 12
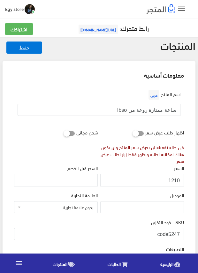
click at [151, 111] on input "ساعة ممتازة روعة من Ibso" at bounding box center [99, 110] width 163 height 12
drag, startPoint x: 169, startPoint y: 230, endPoint x: 181, endPoint y: 231, distance: 12.2
click at [181, 231] on input "code5247" at bounding box center [99, 234] width 170 height 12
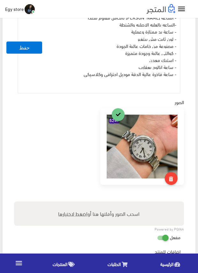
scroll to position [319, 0]
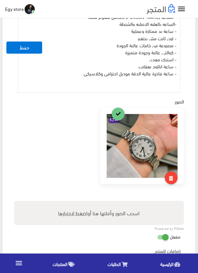
click at [158, 90] on div "- ساعة يد IBSO original - الساعه ستانلس ستيل بالكامل مقاوم للصدأ -الساعه بالعلب…" at bounding box center [98, 47] width 161 height 89
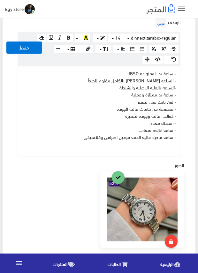
scroll to position [255, 0]
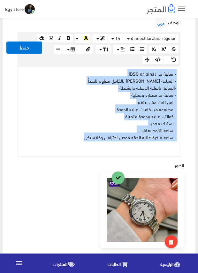
drag, startPoint x: 57, startPoint y: 134, endPoint x: 180, endPoint y: 74, distance: 136.4
click at [180, 74] on div "www.google.com 100% 50% 25% - ساعة يد IBSO original - الساعه ستانلس ستيل بالكام…" at bounding box center [99, 111] width 163 height 91
copy div "- ساعة يد IBSO original - الساعه ستانلس ستيل بالكامل مقاوم للصدأ -الساعه بالعلب…"
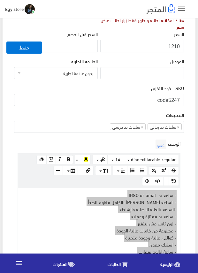
scroll to position [96, 0]
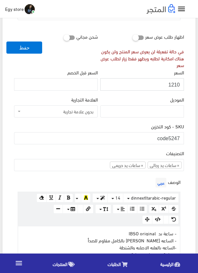
click at [177, 84] on input "1210" at bounding box center [142, 84] width 84 height 12
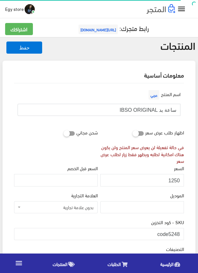
click at [139, 112] on input "ساعة يد IBSO ORIGINAL" at bounding box center [99, 110] width 163 height 12
click at [170, 231] on input "code5248" at bounding box center [99, 234] width 170 height 12
drag, startPoint x: 169, startPoint y: 232, endPoint x: 184, endPoint y: 233, distance: 15.4
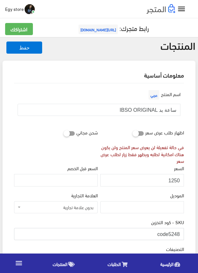
click at [184, 233] on div "SKU - كود التخزين code5248" at bounding box center [99, 231] width 172 height 27
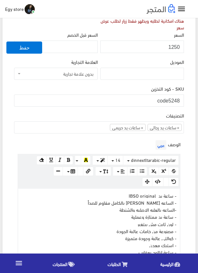
scroll to position [32, 0]
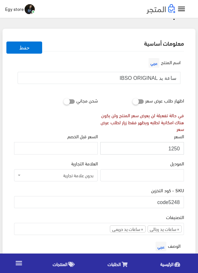
click at [174, 147] on input "1250" at bounding box center [142, 148] width 84 height 12
click at [108, 183] on div "الموديل" at bounding box center [142, 172] width 86 height 27
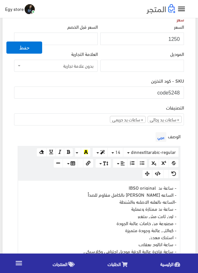
scroll to position [159, 0]
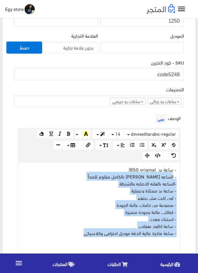
drag, startPoint x: 77, startPoint y: 233, endPoint x: 178, endPoint y: 171, distance: 119.5
click at [176, 171] on div "- ساعة يد IBSO original - الساعه ستانلس ستيل بالكامل مقاوم للصدأ -الساعه بالعلب…" at bounding box center [98, 206] width 161 height 89
copy div "- ساعة يد IBSO original - الساعه ستانلس ستيل بالكامل مقاوم للصدأ -الساعه بالعلب…"
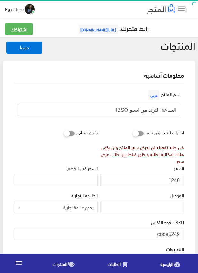
click at [153, 108] on input "الساعة الترند من ابسو IBSO" at bounding box center [99, 110] width 163 height 12
drag, startPoint x: 169, startPoint y: 233, endPoint x: 181, endPoint y: 233, distance: 12.1
click at [181, 233] on input "code5249" at bounding box center [99, 234] width 170 height 12
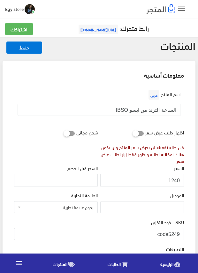
scroll to position [64, 0]
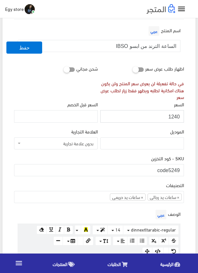
click at [174, 115] on input "1240" at bounding box center [142, 116] width 84 height 12
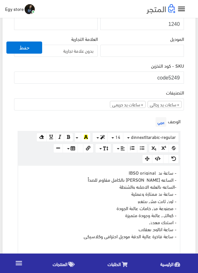
scroll to position [191, 0]
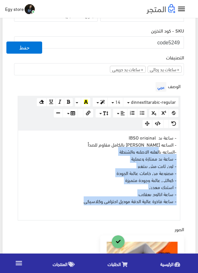
drag, startPoint x: 76, startPoint y: 202, endPoint x: 168, endPoint y: 147, distance: 107.3
click at [167, 148] on div "- ساعة يد IBSO original - الساعه ستانلس ستيل بالكامل مقاوم للصدأ -الساعه بالعلب…" at bounding box center [98, 174] width 161 height 89
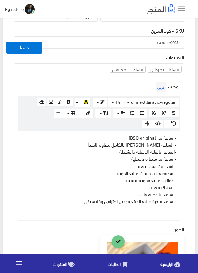
click at [181, 141] on div "الوصف عربي × Insert Image Select from files Image URL Insert Image × Insert Lin…" at bounding box center [99, 150] width 172 height 140
drag, startPoint x: 70, startPoint y: 194, endPoint x: 106, endPoint y: 186, distance: 37.0
click at [106, 186] on div "- ساعة يد IBSO original - الساعه ستانلس ستيل بالكامل مقاوم للصدأ -الساعه بالعلب…" at bounding box center [98, 174] width 161 height 89
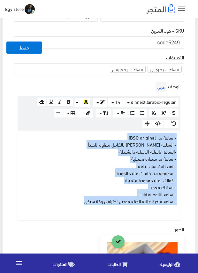
drag, startPoint x: 71, startPoint y: 198, endPoint x: 181, endPoint y: 136, distance: 125.6
click at [181, 136] on div "الوصف عربي × Insert Image Select from files Image URL Insert Image × Insert Lin…" at bounding box center [99, 150] width 172 height 140
copy div "- ساعة يد IBSO original - الساعه ستانلس ستيل بالكامل مقاوم للصدأ -الساعه بالعلب…"
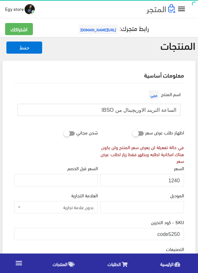
click at [160, 109] on input "الساعة التريند الاوريچينال من IBSO" at bounding box center [99, 110] width 163 height 12
drag, startPoint x: 169, startPoint y: 233, endPoint x: 181, endPoint y: 233, distance: 12.1
click at [181, 233] on input "code5250" at bounding box center [99, 234] width 170 height 12
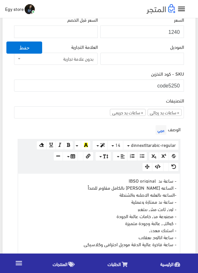
scroll to position [159, 0]
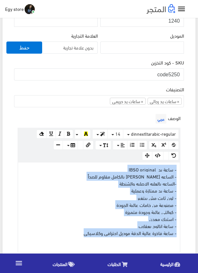
drag, startPoint x: 69, startPoint y: 234, endPoint x: 179, endPoint y: 170, distance: 127.2
click at [179, 170] on div "- ساعة يد IBSO original - الساعه ستانلس ستيل بالكامل مقاوم للصدأ -الساعه بالعلب…" at bounding box center [98, 206] width 161 height 89
copy div "- ساعة يد IBSO original - الساعه ستانلس ستيل بالكامل مقاوم للصدأ -الساعه بالعلب…"
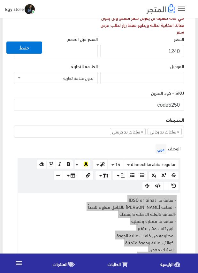
scroll to position [128, 0]
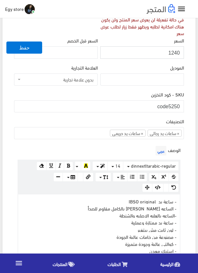
click at [174, 52] on input "1240" at bounding box center [142, 52] width 84 height 12
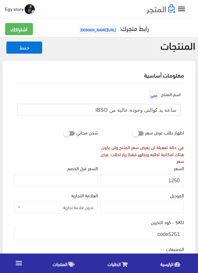
click at [133, 111] on input "ساعة يد كوالتى وجودة عالية من IBSO" at bounding box center [99, 110] width 163 height 12
drag, startPoint x: 168, startPoint y: 234, endPoint x: 179, endPoint y: 234, distance: 11.8
click at [179, 234] on input "code5251" at bounding box center [99, 234] width 170 height 12
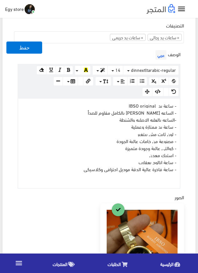
scroll to position [255, 0]
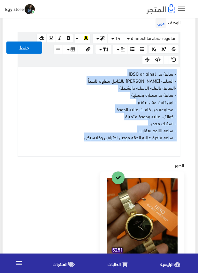
drag, startPoint x: 74, startPoint y: 139, endPoint x: 177, endPoint y: 74, distance: 121.3
click at [177, 74] on div "- ساعة يد IBSO original - الساعه ستانلس ستيل بالكامل مقاوم للصدأ -الساعه بالعلب…" at bounding box center [98, 111] width 161 height 89
copy div "- ساعة يد IBSO original - الساعه ستانلس ستيل بالكامل مقاوم للصدأ -الساعه بالعلب…"
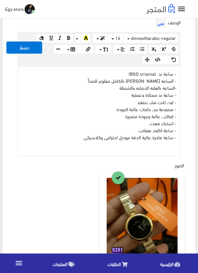
click at [191, 163] on div "معلومات أساسية اسم المنتج عربي ساعة يد كوالتى وجودة عالية من IBSO اظهار طلب عرض…" at bounding box center [99, 122] width 193 height 632
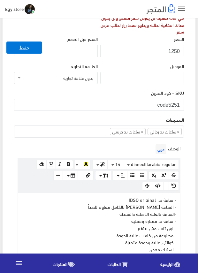
scroll to position [128, 0]
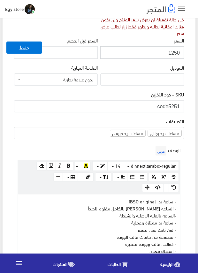
click at [174, 53] on input "1250" at bounding box center [142, 52] width 84 height 12
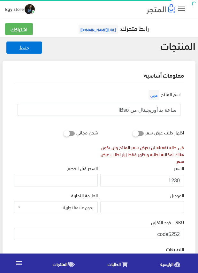
click at [150, 111] on input "ساعة يد أوريچينال من IBso" at bounding box center [99, 110] width 163 height 12
drag, startPoint x: 168, startPoint y: 234, endPoint x: 187, endPoint y: 236, distance: 19.2
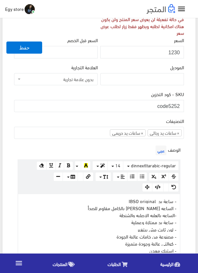
scroll to position [128, 0]
click at [175, 54] on input "1230" at bounding box center [142, 52] width 84 height 12
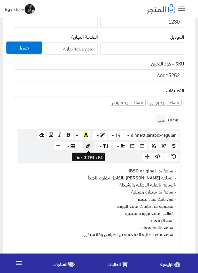
scroll to position [191, 0]
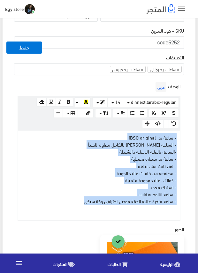
drag, startPoint x: 80, startPoint y: 199, endPoint x: 177, endPoint y: 138, distance: 114.5
click at [177, 138] on div "- ساعة يد IBSO original - الساعه ستانلس ستيل بالكامل مقاوم للصدأ -الساعه بالعلب…" at bounding box center [98, 174] width 161 height 89
copy div "- ساعة يد IBSO original - الساعه ستانلس ستيل بالكامل مقاوم للصدأ -الساعه بالعلب…"
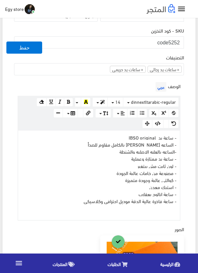
click at [76, 58] on div "التصنيفات ساعات يد رجالى ساعات يد حريمى اساور وبريسليت × ساعات يد رجالى × ساعات…" at bounding box center [99, 65] width 170 height 22
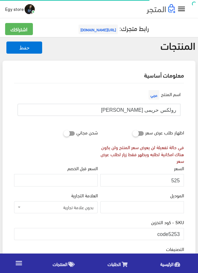
click at [161, 107] on input "رولكس حريمى [PERSON_NAME]" at bounding box center [99, 110] width 163 height 12
drag, startPoint x: 169, startPoint y: 232, endPoint x: 179, endPoint y: 232, distance: 10.5
click at [179, 232] on input "code5253" at bounding box center [99, 234] width 170 height 12
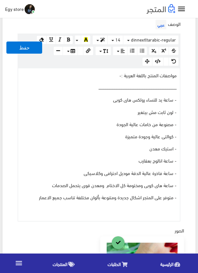
scroll to position [255, 0]
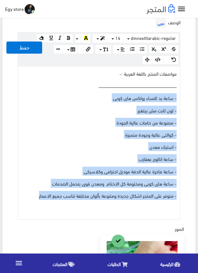
drag, startPoint x: 39, startPoint y: 196, endPoint x: 182, endPoint y: 98, distance: 173.8
click at [182, 98] on div "الوصف عربي × Insert Image Select from files Image URL Insert Image × Insert Lin…" at bounding box center [99, 118] width 172 height 203
copy div "- ساعة يد للنساء رولكس هاى كوبى - لون ثابت مش بيتغير - مصنوعة من خامات عالية ال…"
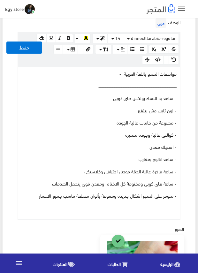
click at [183, 162] on div "الوصف عربي × Insert Image Select from files Image URL Insert Image × Insert Lin…" at bounding box center [99, 118] width 172 height 203
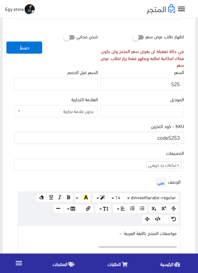
scroll to position [96, 0]
drag, startPoint x: 169, startPoint y: 106, endPoint x: 179, endPoint y: 106, distance: 9.9
click at [176, 85] on input "525" at bounding box center [142, 84] width 84 height 12
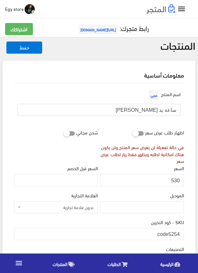
click at [155, 109] on input "ساعة يد [PERSON_NAME]" at bounding box center [99, 110] width 163 height 12
drag, startPoint x: 169, startPoint y: 230, endPoint x: 184, endPoint y: 231, distance: 14.7
click at [184, 231] on div "SKU - كود التخزين code5254" at bounding box center [99, 231] width 172 height 27
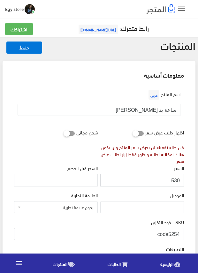
click at [177, 180] on input "530" at bounding box center [142, 180] width 84 height 12
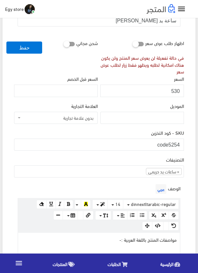
scroll to position [96, 0]
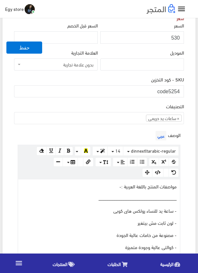
scroll to position [255, 0]
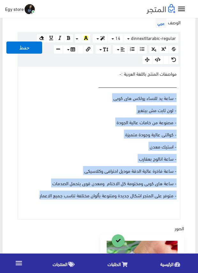
drag, startPoint x: 27, startPoint y: 195, endPoint x: 184, endPoint y: 95, distance: 186.6
click at [184, 95] on div "الوصف عربي × Insert Image Select from files Image URL Insert Image × Insert Lin…" at bounding box center [99, 118] width 172 height 203
copy div "- ساعة يد للنساء رولكس هاى كوبى - لون ثابت مش بيتغير - مصنوعة من خامات عالية ال…"
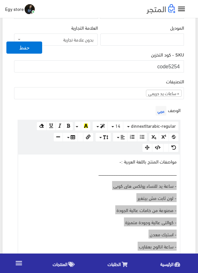
scroll to position [159, 0]
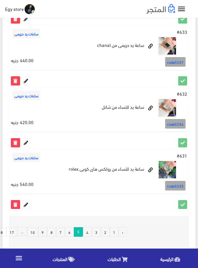
scroll to position [1147, 0]
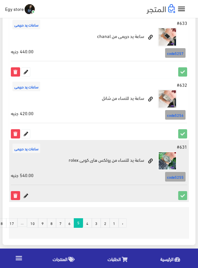
click at [26, 194] on icon at bounding box center [26, 195] width 8 height 8
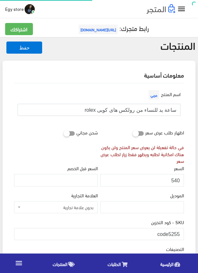
click at [152, 109] on input "ساعة يد للنساء من رولكس هاى كوبى rolex" at bounding box center [99, 110] width 163 height 12
drag, startPoint x: 168, startPoint y: 231, endPoint x: 180, endPoint y: 232, distance: 11.8
click at [180, 232] on input "code5255" at bounding box center [99, 234] width 170 height 12
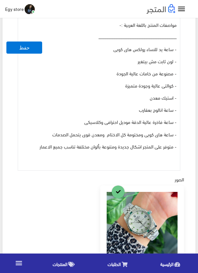
scroll to position [287, 0]
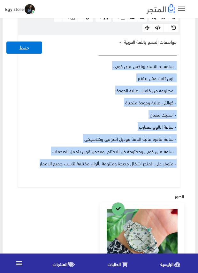
drag, startPoint x: 33, startPoint y: 162, endPoint x: 178, endPoint y: 64, distance: 175.0
click at [178, 64] on div "مواصفات المنتج باللغة العربية :- ــــــــــــــــــــــــــــــــــــــــــــــ…" at bounding box center [98, 111] width 161 height 152
copy div "- ساعة يد للنساء رولكس هاى كوبى - لون ثابت مش بيتغير - مصنوعة من خامات عالية ال…"
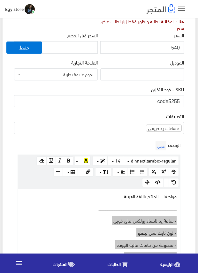
scroll to position [96, 0]
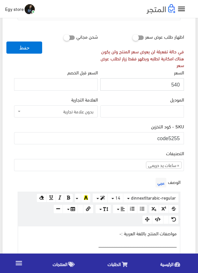
click at [174, 84] on input "540" at bounding box center [142, 84] width 84 height 12
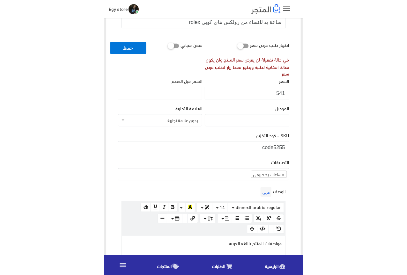
scroll to position [64, 0]
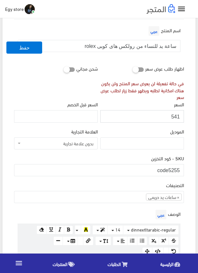
drag, startPoint x: 174, startPoint y: 84, endPoint x: 165, endPoint y: 112, distance: 29.3
click at [165, 112] on input "541" at bounding box center [142, 116] width 84 height 12
click at [175, 115] on input "541" at bounding box center [142, 116] width 84 height 12
type input "540"
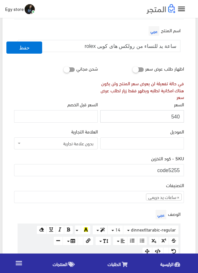
click at [175, 115] on input "540" at bounding box center [142, 116] width 84 height 12
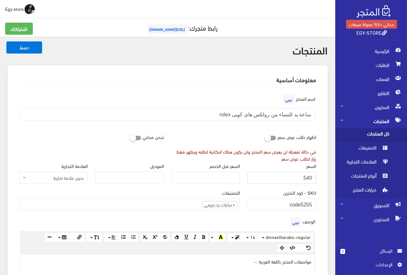
scroll to position [0, 0]
click at [164, 29] on span "[URL][DOMAIN_NAME]" at bounding box center [166, 30] width 39 height 10
